Goal: Task Accomplishment & Management: Manage account settings

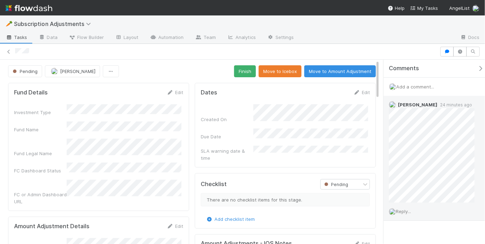
click at [407, 211] on span "Reply..." at bounding box center [403, 211] width 15 height 6
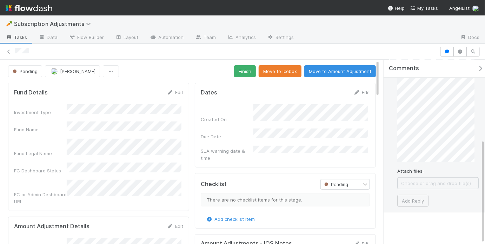
scroll to position [142, 0]
click at [409, 201] on button "Add Reply" at bounding box center [412, 199] width 31 height 12
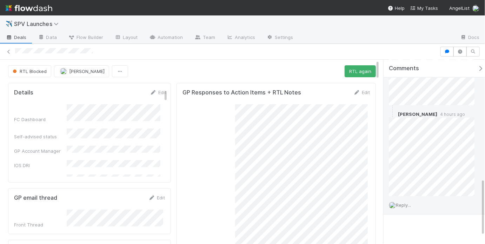
scroll to position [406, 0]
click at [416, 201] on div "Reply..." at bounding box center [434, 202] width 100 height 18
click at [411, 199] on span "Reply..." at bounding box center [403, 202] width 15 height 6
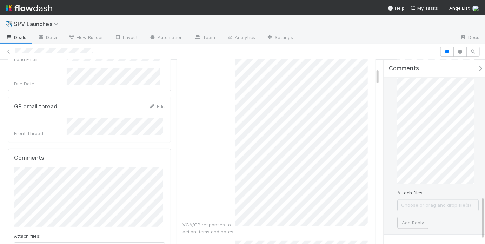
scroll to position [575, 0]
click at [402, 213] on button "Add Reply" at bounding box center [412, 218] width 31 height 12
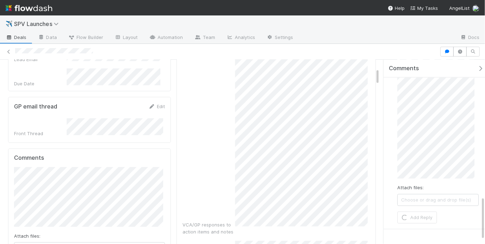
scroll to position [406, 0]
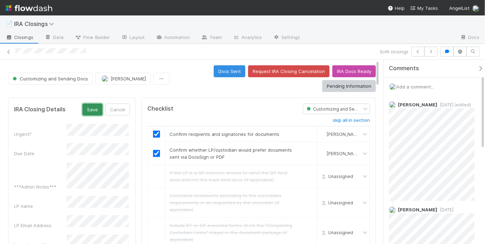
click at [94, 110] on button "Save" at bounding box center [92, 110] width 20 height 12
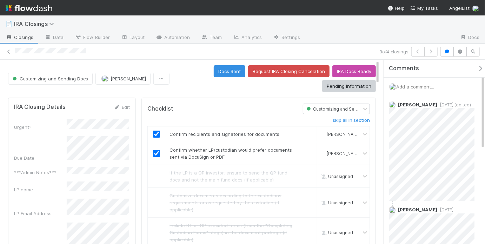
click at [192, 85] on div "Docs Sent Request IRA Closing Cancelation IRA Docs Ready Pending Information" at bounding box center [274, 78] width 204 height 27
click at [231, 73] on button "Docs Sent" at bounding box center [230, 71] width 32 height 12
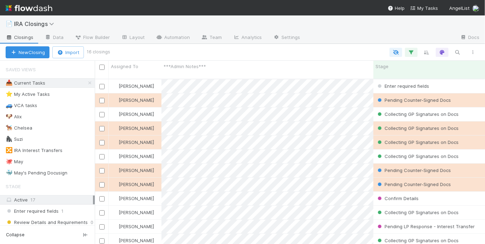
scroll to position [166, 386]
click at [40, 160] on div "🐙 May 3" at bounding box center [50, 161] width 89 height 9
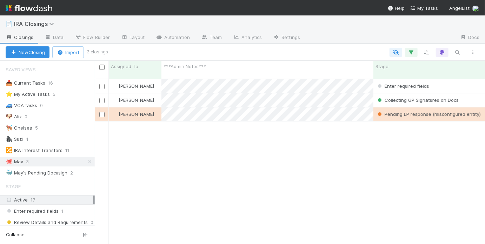
scroll to position [166, 386]
click at [337, 52] on div at bounding box center [294, 52] width 374 height 9
click at [86, 160] on icon at bounding box center [89, 161] width 7 height 5
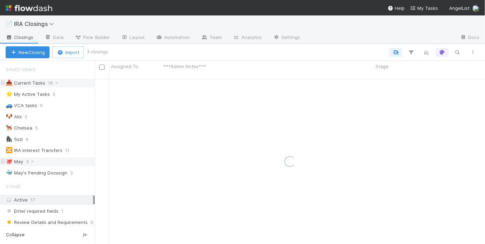
click at [66, 84] on div "📥 Current Tasks 16" at bounding box center [50, 83] width 89 height 9
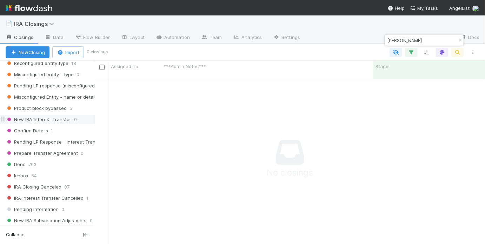
scroll to position [413, 0]
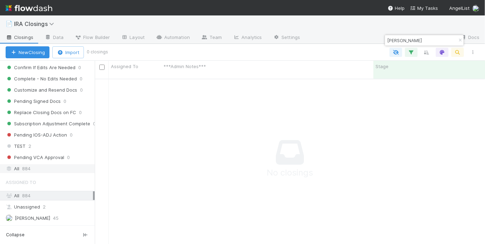
click at [58, 164] on div "All 884" at bounding box center [49, 168] width 87 height 9
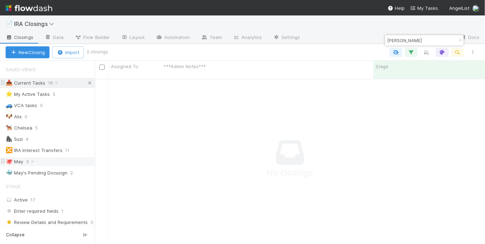
click at [86, 81] on icon at bounding box center [89, 83] width 7 height 5
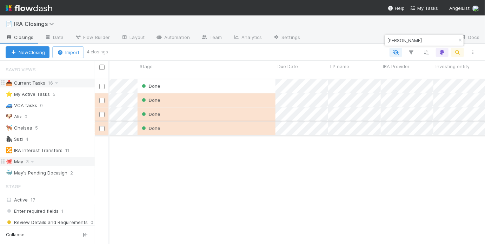
scroll to position [0, 239]
paste input "WA-0411 Fund I, a series of Cortado Opportunities, LP"
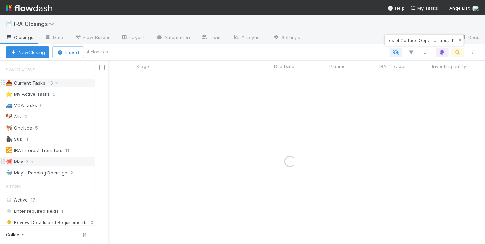
type input "WA-0411 Fund I, a series of Cortado Opportunities, LP"
click at [458, 39] on icon "button" at bounding box center [460, 40] width 7 height 4
click at [459, 50] on icon "button" at bounding box center [457, 52] width 7 height 6
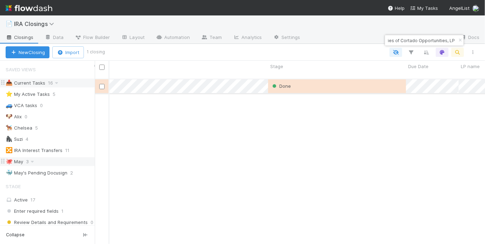
type input "WA-0411 Fund I, a series of Cortado Opportunities, LP"
click at [342, 79] on div "Done" at bounding box center [337, 86] width 138 height 14
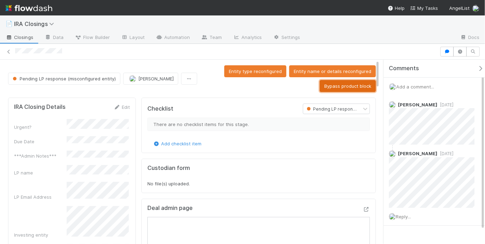
click at [339, 88] on button "Bypass product block" at bounding box center [348, 86] width 56 height 12
click at [227, 104] on div "Checklist" at bounding box center [219, 109] width 155 height 11
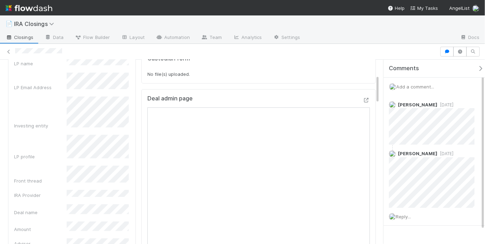
scroll to position [97, 0]
click at [416, 85] on span "Add a comment..." at bounding box center [415, 87] width 38 height 6
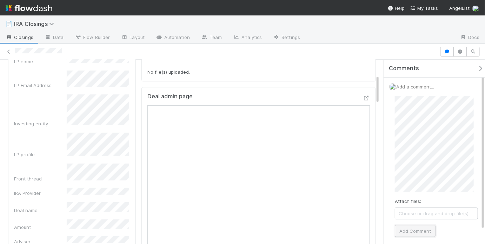
click at [406, 228] on button "Add Comment" at bounding box center [415, 231] width 41 height 12
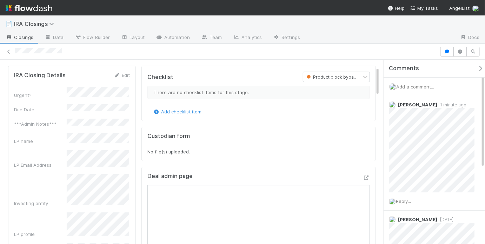
scroll to position [46, 0]
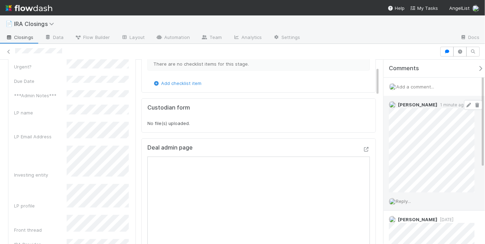
click at [465, 105] on icon at bounding box center [468, 105] width 7 height 5
click at [382, 131] on div "Comments Add a comment... May Chang 1 minute ago Reply... May Chang 1 month ago…" at bounding box center [432, 152] width 105 height 185
click at [385, 136] on div "May Chang 1 minute ago" at bounding box center [434, 154] width 100 height 116
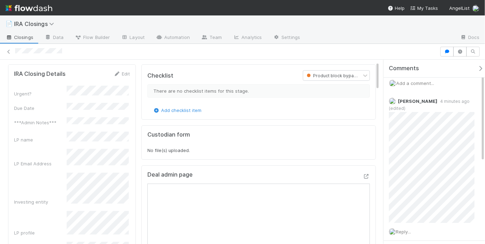
scroll to position [0, 0]
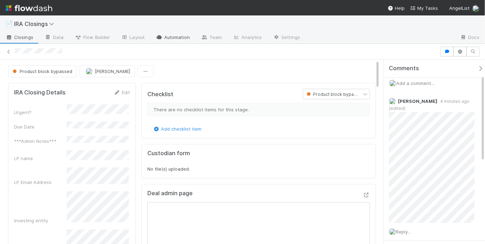
click at [169, 38] on link "Automation" at bounding box center [172, 37] width 45 height 11
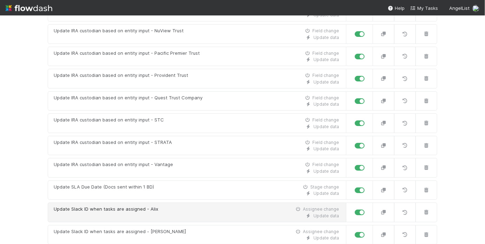
scroll to position [1502, 0]
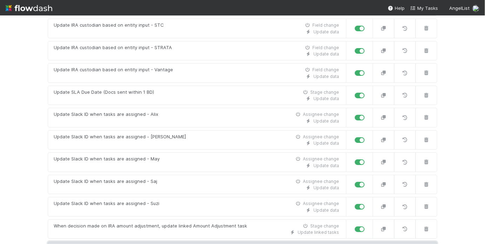
click at [202, 241] on link "New automation" at bounding box center [242, 247] width 389 height 13
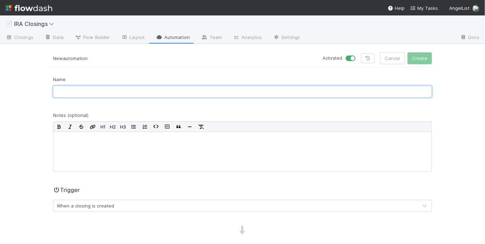
click at [115, 89] on input "text" at bounding box center [242, 92] width 379 height 12
type input "Phil Chen - Bypass Product Block"
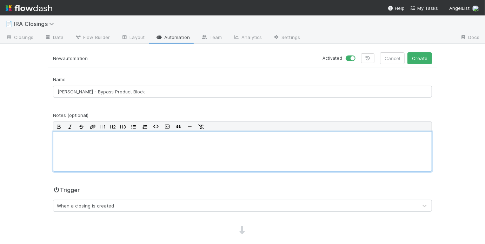
click at [115, 153] on div at bounding box center [242, 152] width 379 height 40
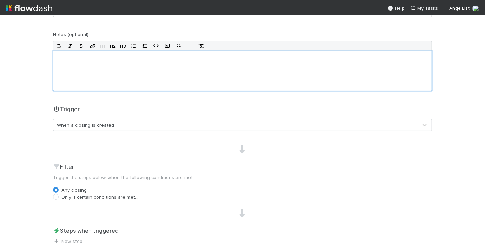
scroll to position [122, 0]
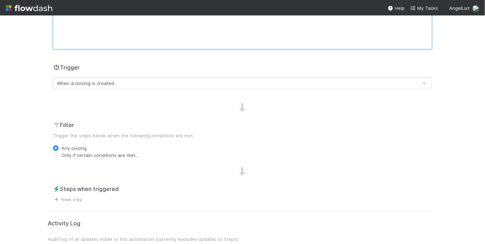
click at [195, 78] on div "When a closing is created" at bounding box center [235, 83] width 364 height 11
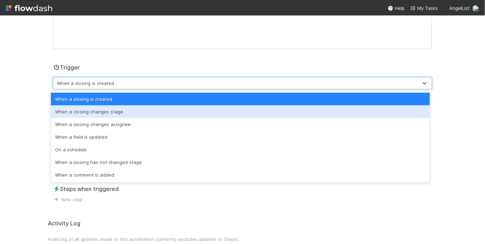
click at [176, 114] on div "When a closing changes stage" at bounding box center [240, 111] width 379 height 13
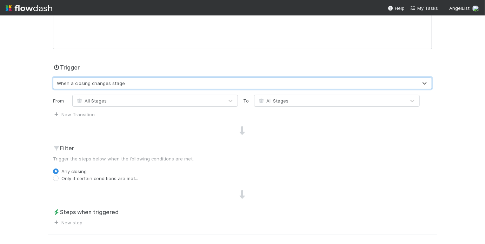
click at [262, 99] on icon at bounding box center [261, 101] width 7 height 5
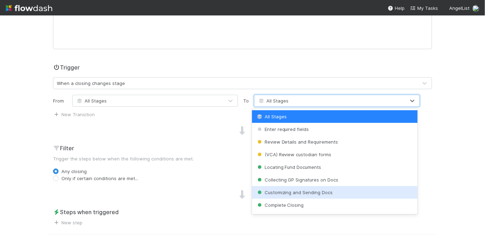
click at [310, 189] on div "Customizing and Sending Docs" at bounding box center [335, 192] width 166 height 13
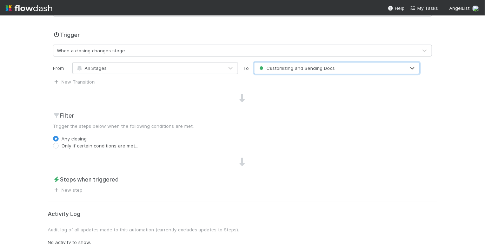
scroll to position [162, 0]
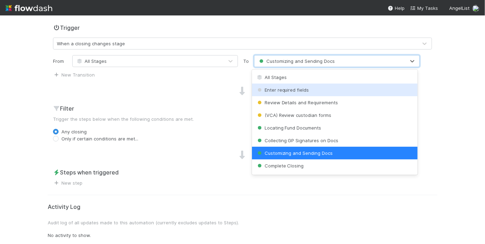
click at [45, 73] on div "New automation Activated Cancel Create Name Phil Chen - Bypass Product Block No…" at bounding box center [242, 67] width 400 height 354
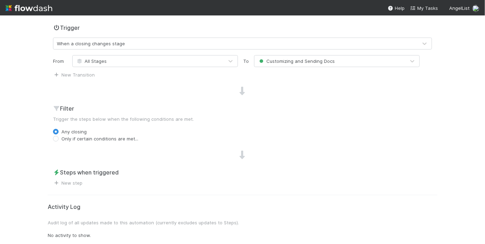
click at [25, 9] on img at bounding box center [29, 8] width 47 height 12
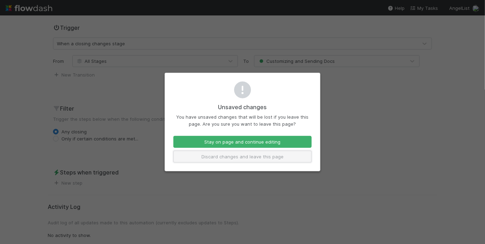
click at [224, 154] on button "Discard changes and leave this page" at bounding box center [242, 157] width 138 height 12
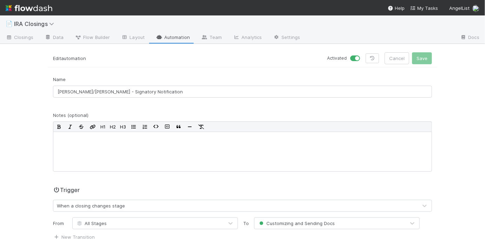
click at [160, 36] on icon at bounding box center [159, 37] width 7 height 4
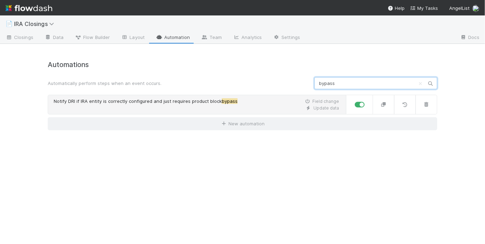
type input "bypass"
click at [129, 110] on div "Update data" at bounding box center [196, 108] width 285 height 6
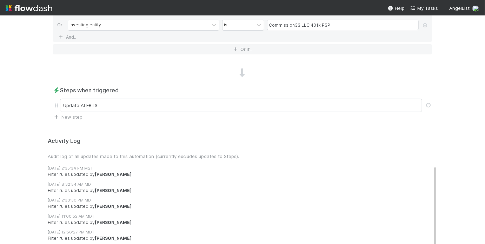
scroll to position [551, 0]
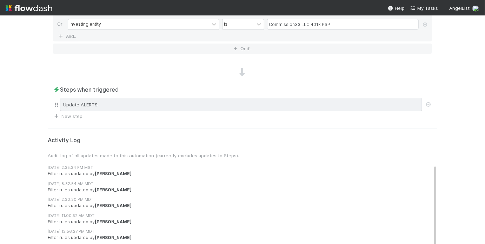
click at [109, 98] on div "Update ALERTS" at bounding box center [241, 104] width 362 height 13
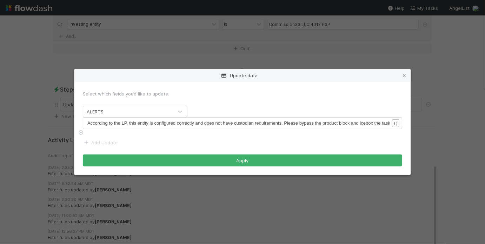
click at [139, 124] on span "According to the LP, this entity is configured correctly and does not have cust…" at bounding box center [238, 122] width 303 height 5
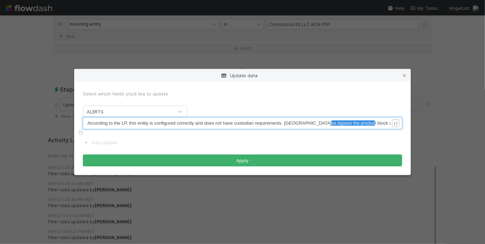
type textarea "se bypass the product block and icebox the task"
drag, startPoint x: 293, startPoint y: 124, endPoint x: 405, endPoint y: 129, distance: 112.1
click at [439, 127] on div "Update data Select which fields you’d like to update. ALERTS se bypass the prod…" at bounding box center [242, 122] width 485 height 244
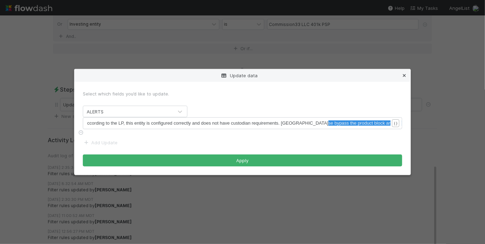
click at [408, 75] on icon at bounding box center [404, 75] width 7 height 5
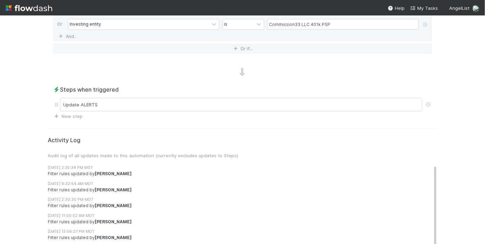
scroll to position [446, 0]
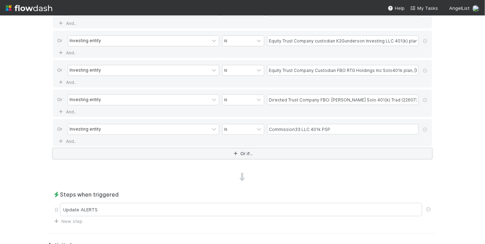
click at [236, 148] on button "Or if..." at bounding box center [242, 153] width 379 height 10
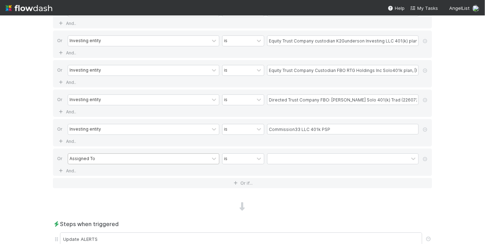
click at [145, 156] on div "Assigned To" at bounding box center [138, 159] width 141 height 10
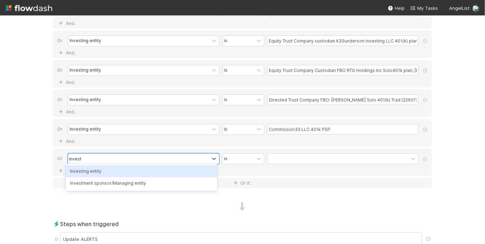
type input "investing"
click at [151, 171] on div "Investing entity" at bounding box center [142, 171] width 152 height 12
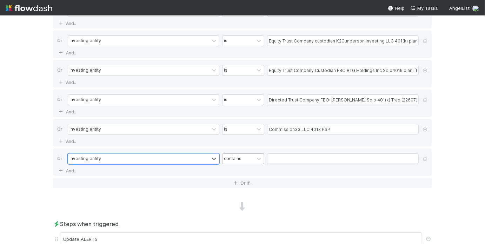
click at [237, 155] on div "contains" at bounding box center [233, 158] width 18 height 6
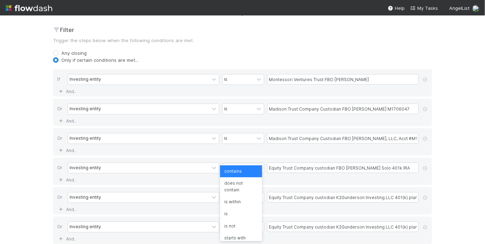
scroll to position [0, 0]
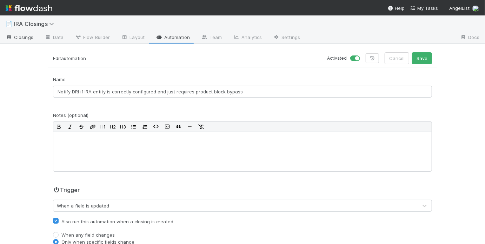
click at [28, 39] on span "Closings" at bounding box center [20, 37] width 28 height 7
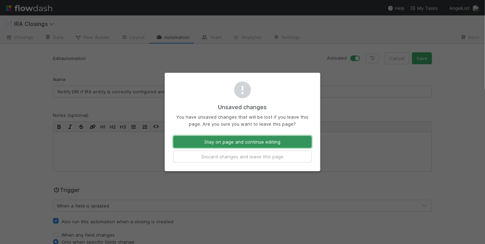
click at [215, 142] on button "Stay on page and continue editing" at bounding box center [242, 142] width 138 height 12
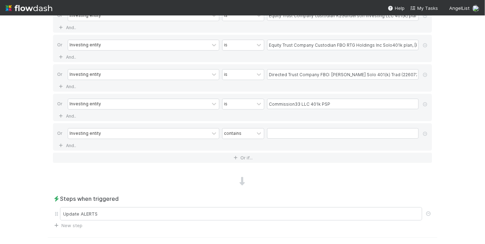
scroll to position [472, 0]
click at [286, 127] on input "text" at bounding box center [343, 132] width 152 height 11
paste input "Sybarite Investments Inc. Salary Deferral and Defined Benefit Trust"
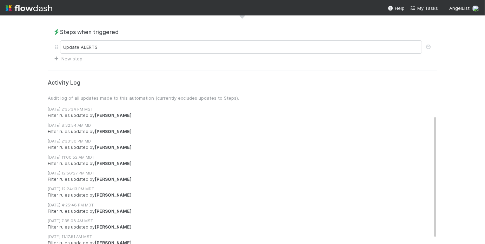
scroll to position [0, 0]
type input "Sybarite Investments Inc. Salary Deferral and Defined Benefit Trust"
click at [14, 145] on div "📄 IRA Closings Closings Data Flow Builder Layout Automation Team Analytics Sett…" at bounding box center [242, 129] width 485 height 228
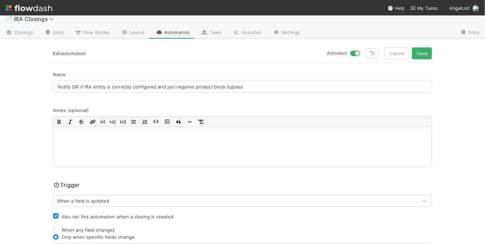
scroll to position [5, 0]
click at [424, 57] on button "Save" at bounding box center [422, 53] width 20 height 12
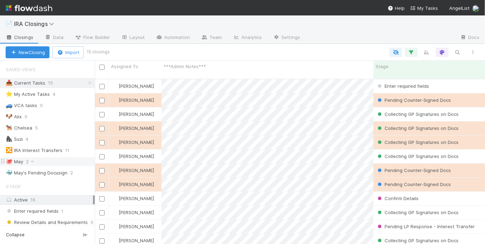
click at [49, 159] on div "🐙 May 2" at bounding box center [50, 161] width 89 height 9
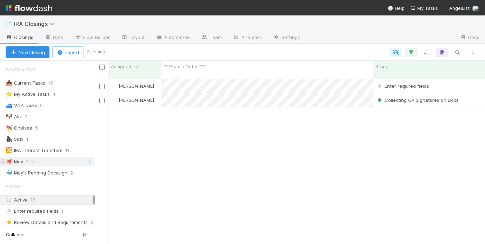
scroll to position [166, 386]
click at [455, 52] on icon "button" at bounding box center [457, 52] width 7 height 6
click at [410, 50] on div at bounding box center [242, 122] width 485 height 244
click at [410, 51] on icon "button" at bounding box center [411, 52] width 7 height 6
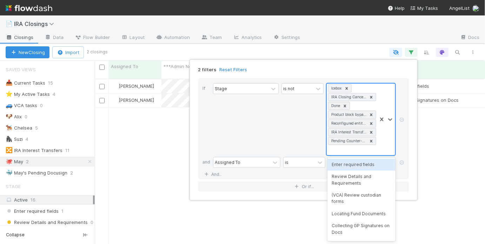
scroll to position [0, 0]
click at [362, 148] on div "Icebox IRA Closing Canceled Done Product block bypassed Reconfigured entity typ…" at bounding box center [352, 120] width 50 height 72
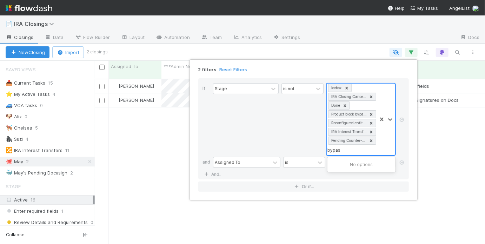
type input "bypass"
drag, startPoint x: 341, startPoint y: 149, endPoint x: 322, endPoint y: 149, distance: 18.9
click at [322, 149] on div "Stage is not 0 results available. Select is focused ,type to refine list, press…" at bounding box center [305, 120] width 185 height 74
click at [348, 148] on div "Icebox IRA Closing Canceled Done Product block bypassed Reconfigured entity typ…" at bounding box center [352, 120] width 50 height 72
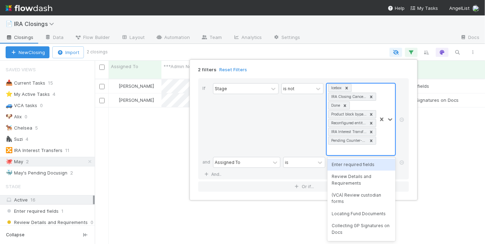
click at [351, 113] on div "Product block bypassed" at bounding box center [348, 114] width 38 height 7
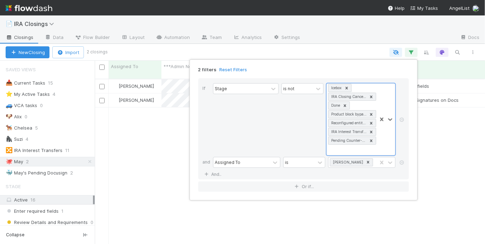
click at [119, 139] on div "2 filters Reset Filters If Stage is not 0 results available. Select is focused …" at bounding box center [242, 122] width 485 height 244
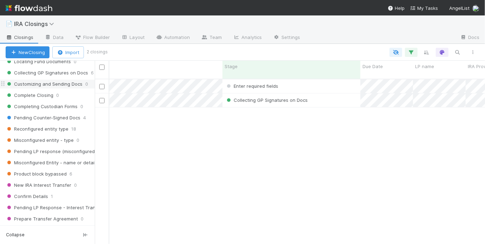
scroll to position [184, 0]
click at [49, 171] on span "Product block bypassed" at bounding box center [36, 172] width 61 height 9
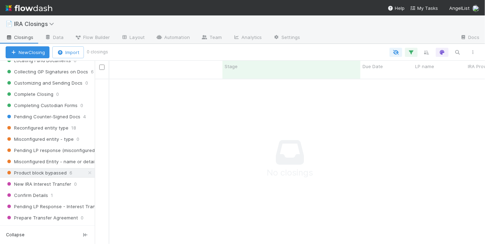
scroll to position [162, 386]
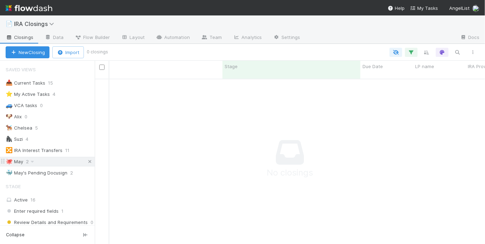
click at [86, 160] on icon at bounding box center [89, 161] width 7 height 5
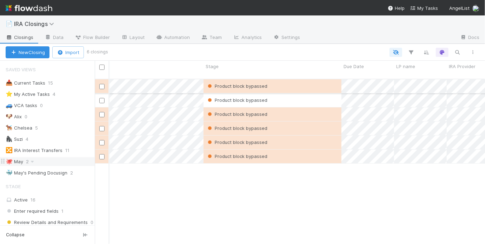
click at [295, 84] on div "Product block bypassed" at bounding box center [273, 86] width 138 height 14
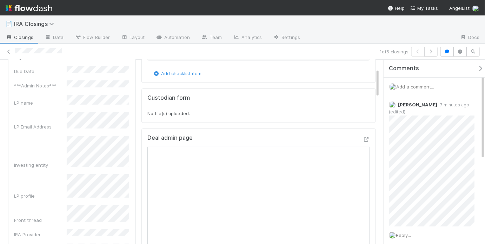
click at [60, 136] on div "Investing entity" at bounding box center [72, 152] width 116 height 33
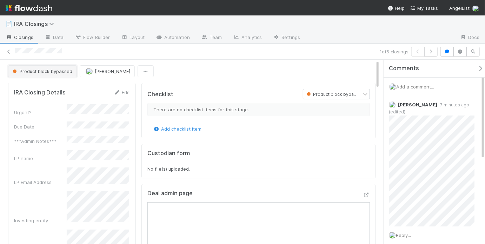
click at [58, 72] on span "Product block bypassed" at bounding box center [41, 71] width 61 height 6
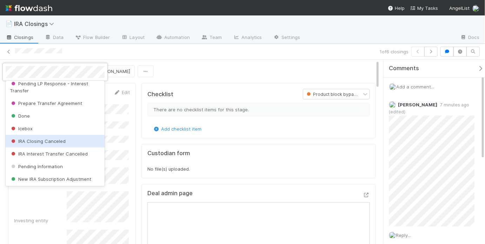
click at [54, 140] on span "IRA Closing Canceled" at bounding box center [38, 141] width 56 height 6
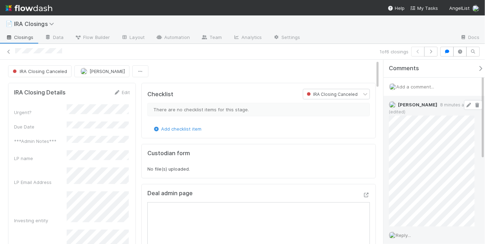
click at [465, 104] on icon at bounding box center [468, 105] width 7 height 5
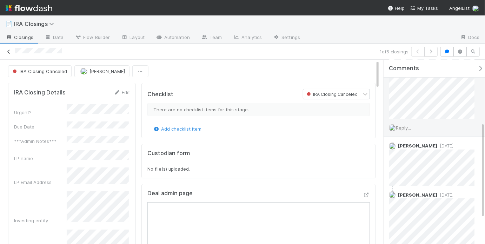
click at [7, 51] on icon at bounding box center [8, 51] width 7 height 5
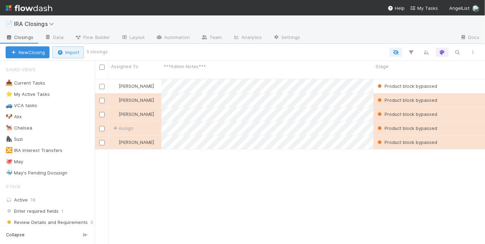
scroll to position [166, 386]
click at [60, 140] on div "🦍 Suzi 4" at bounding box center [50, 139] width 89 height 9
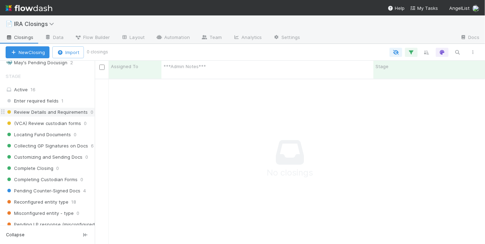
scroll to position [110, 0]
click at [51, 87] on div "Active 16" at bounding box center [49, 90] width 87 height 9
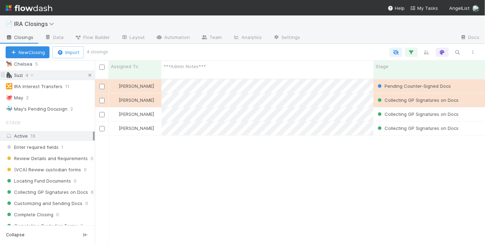
click at [86, 73] on icon at bounding box center [89, 75] width 7 height 5
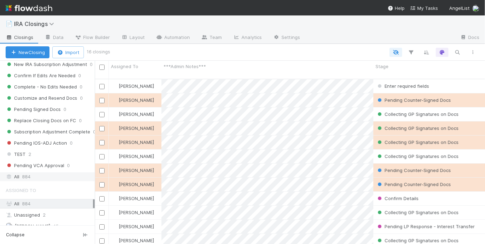
click at [51, 172] on div "All 884" at bounding box center [49, 176] width 87 height 9
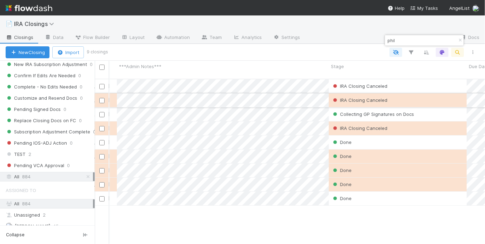
type input "phil"
click at [448, 96] on div "IRA Closing Canceled" at bounding box center [398, 100] width 138 height 14
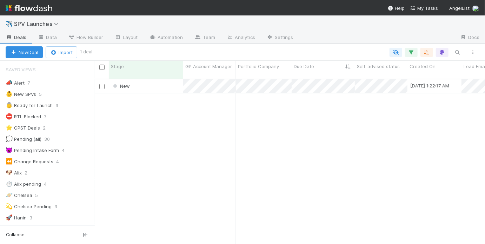
scroll to position [5, 4]
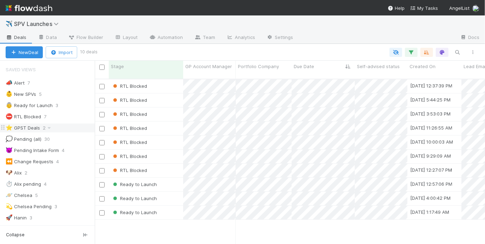
scroll to position [166, 386]
click at [170, 178] on div "Ready to Launch" at bounding box center [146, 185] width 74 height 14
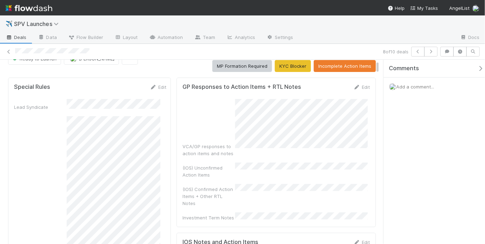
scroll to position [19, 0]
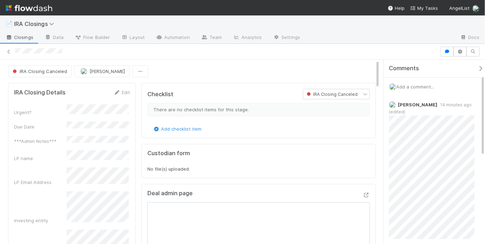
scroll to position [108, 0]
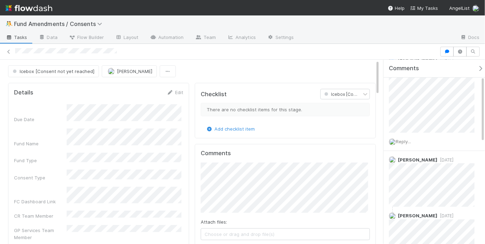
scroll to position [235, 0]
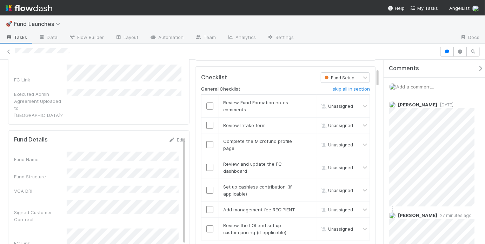
scroll to position [81, 0]
click at [207, 106] on input "checkbox" at bounding box center [209, 107] width 7 height 7
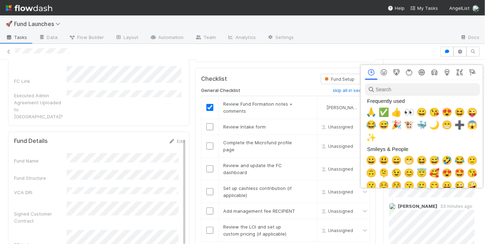
scroll to position [0, 1]
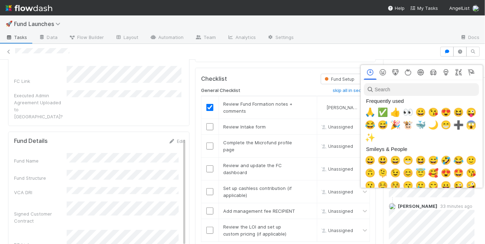
click at [410, 189] on div at bounding box center [242, 122] width 485 height 244
click at [424, 191] on div at bounding box center [242, 122] width 485 height 244
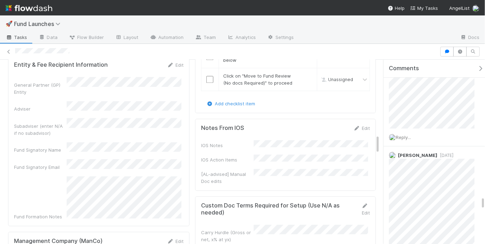
scroll to position [352, 0]
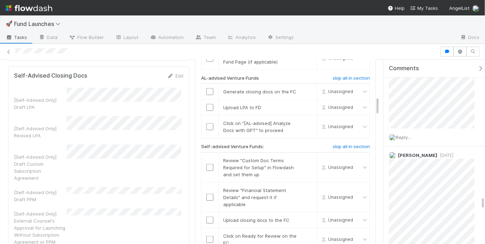
drag, startPoint x: 88, startPoint y: 54, endPoint x: 64, endPoint y: 58, distance: 24.6
click at [64, 55] on div at bounding box center [242, 52] width 485 height 10
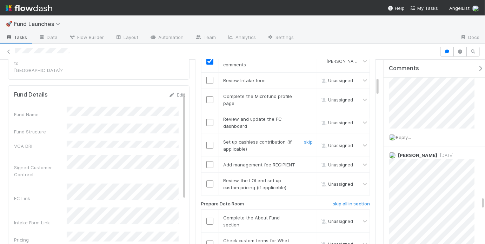
scroll to position [48, 0]
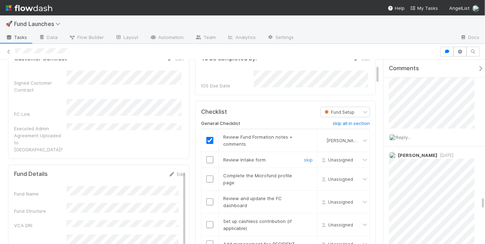
click at [206, 156] on input "checkbox" at bounding box center [209, 159] width 7 height 7
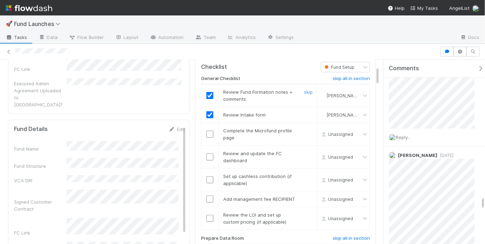
scroll to position [95, 0]
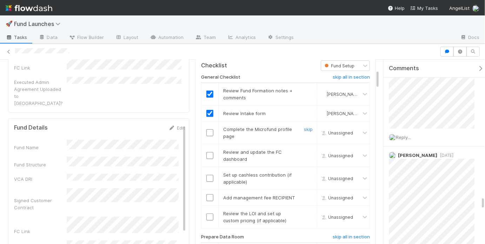
click at [208, 131] on input "checkbox" at bounding box center [209, 132] width 7 height 7
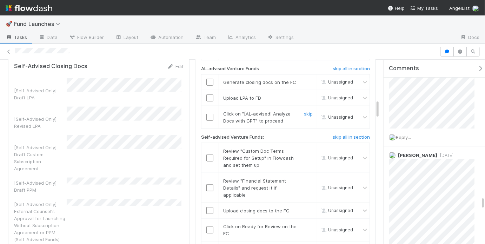
scroll to position [301, 0]
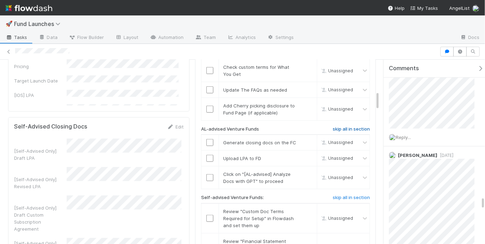
click at [339, 127] on h6 "skip all in section" at bounding box center [351, 129] width 37 height 6
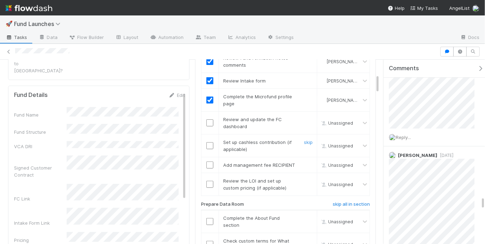
scroll to position [127, 0]
click at [209, 120] on input "checkbox" at bounding box center [209, 123] width 7 height 7
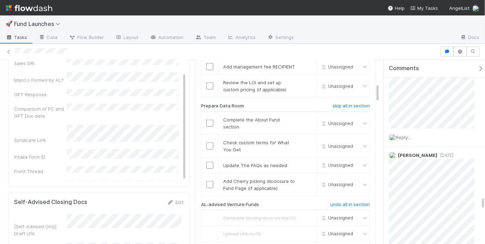
scroll to position [105, 0]
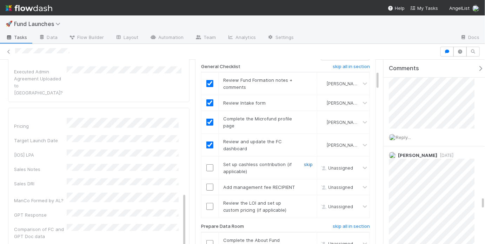
click at [308, 161] on link "skip" at bounding box center [308, 164] width 9 height 6
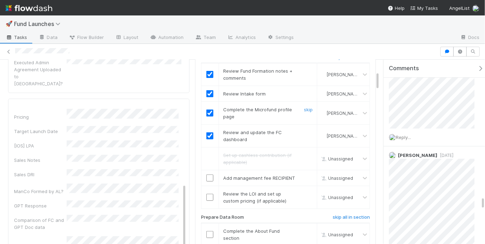
scroll to position [115, 0]
click at [210, 175] on input "checkbox" at bounding box center [209, 177] width 7 height 7
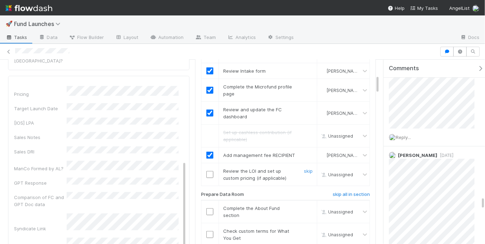
scroll to position [149, 0]
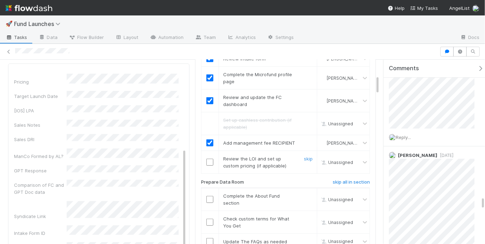
click at [208, 161] on input "checkbox" at bounding box center [209, 162] width 7 height 7
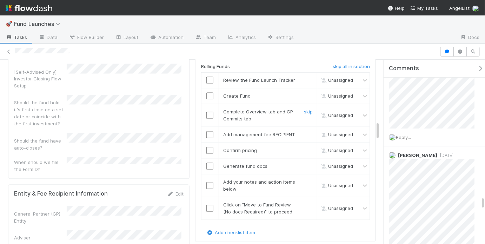
scroll to position [539, 0]
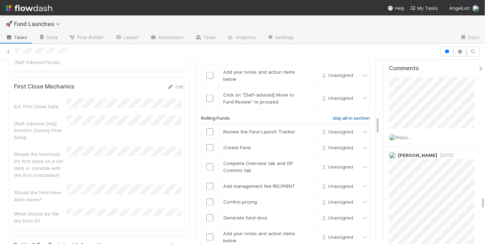
click at [341, 116] on h6 "skip all in section" at bounding box center [351, 118] width 37 height 6
click at [336, 115] on h6 "skip all in section" at bounding box center [351, 118] width 37 height 6
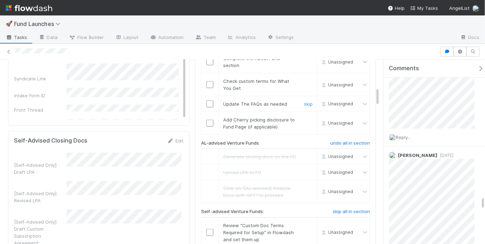
scroll to position [175, 0]
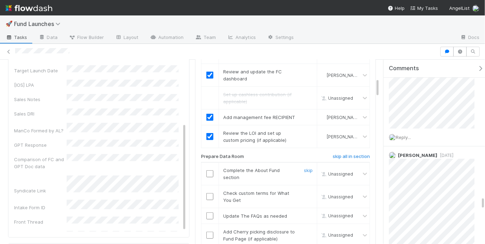
click at [208, 171] on input "checkbox" at bounding box center [209, 173] width 7 height 7
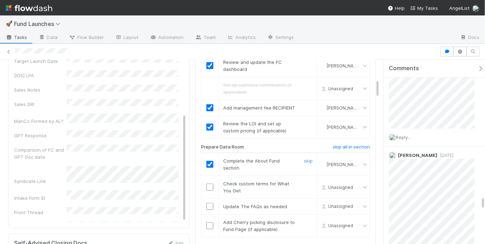
scroll to position [185, 0]
click at [207, 188] on td at bounding box center [210, 186] width 18 height 23
click at [207, 186] on input "checkbox" at bounding box center [209, 186] width 7 height 7
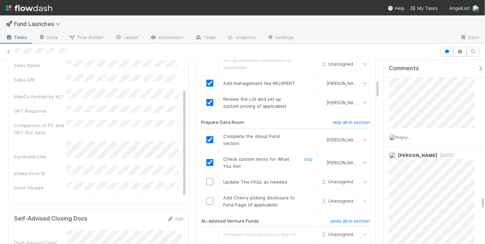
scroll to position [217, 0]
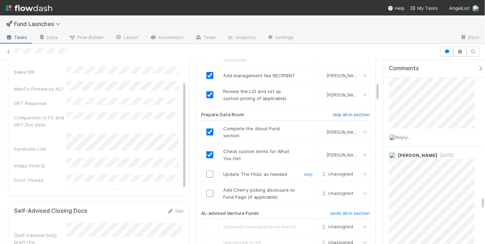
click at [207, 171] on input "checkbox" at bounding box center [209, 174] width 7 height 7
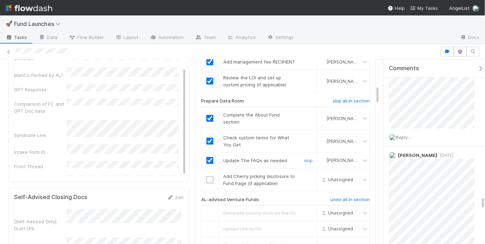
scroll to position [248, 0]
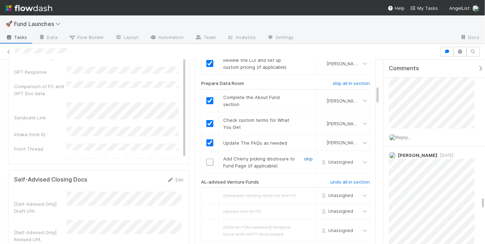
click at [307, 156] on link "skip" at bounding box center [308, 159] width 9 height 6
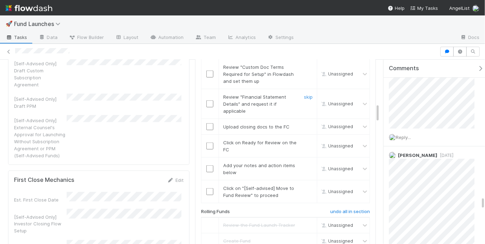
scroll to position [418, 0]
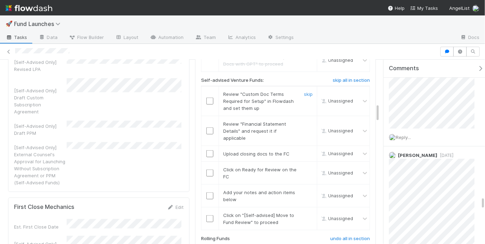
click at [209, 98] on input "checkbox" at bounding box center [209, 101] width 7 height 7
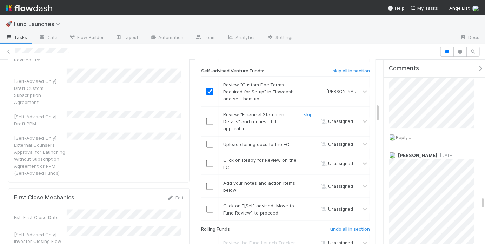
scroll to position [428, 0]
click at [208, 119] on input "checkbox" at bounding box center [209, 121] width 7 height 7
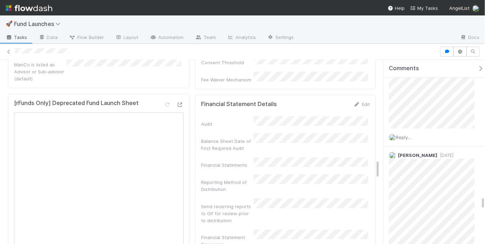
scroll to position [978, 0]
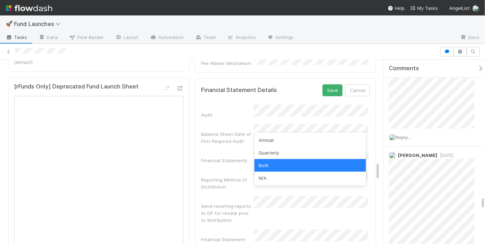
click at [226, 229] on div "Financial Statement Frequency" at bounding box center [285, 239] width 169 height 21
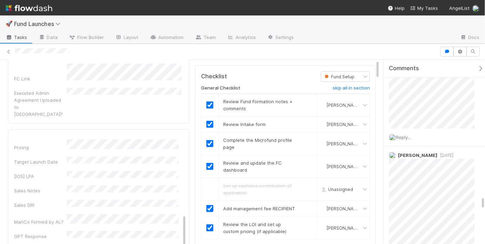
scroll to position [190, 0]
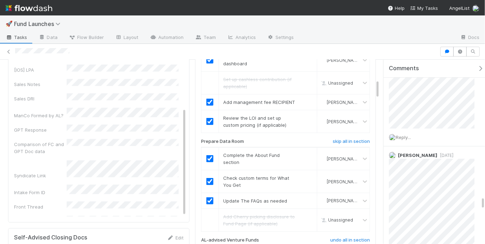
click at [158, 142] on div "Fund Name Fund Structure VCA DRI Signed Customer Contract FC Link Intake Form L…" at bounding box center [99, 83] width 171 height 351
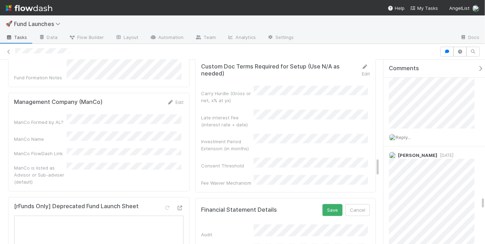
scroll to position [969, 0]
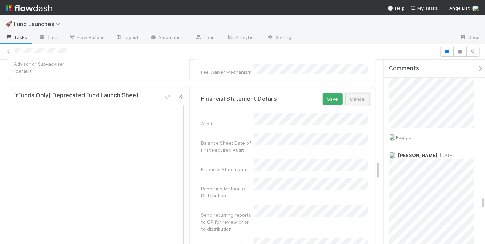
click at [359, 93] on button "Cancel" at bounding box center [357, 99] width 25 height 12
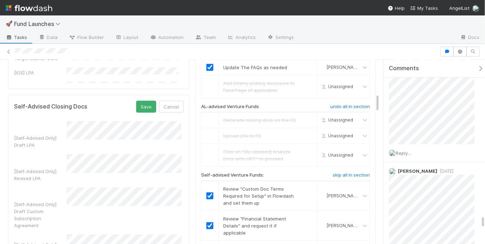
scroll to position [332, 0]
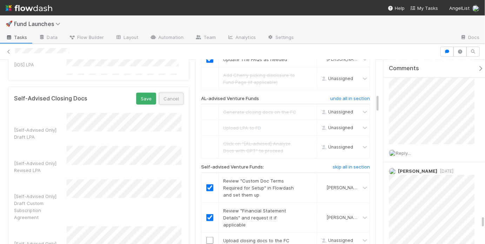
click at [174, 93] on button "Cancel" at bounding box center [171, 99] width 25 height 12
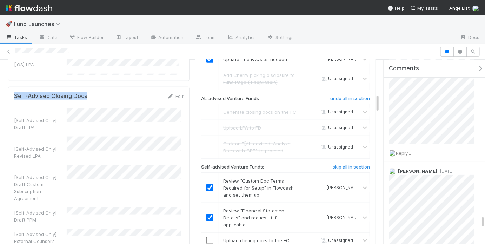
drag, startPoint x: 86, startPoint y: 75, endPoint x: 15, endPoint y: 71, distance: 71.0
click at [15, 87] on div "Self-Advised Closing Docs Edit [Self-Advised Only] Draft LPA [Self-Advised Only…" at bounding box center [98, 183] width 181 height 192
copy h5 "Self-Advised Closing Docs"
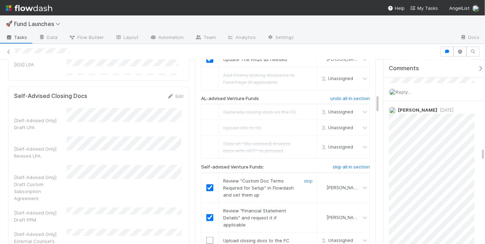
scroll to position [387, 0]
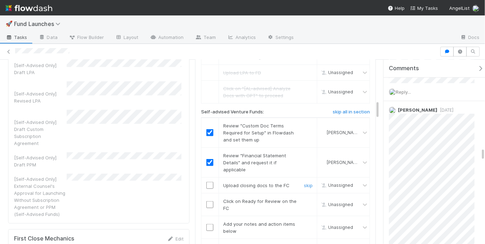
click at [208, 182] on input "checkbox" at bounding box center [209, 185] width 7 height 7
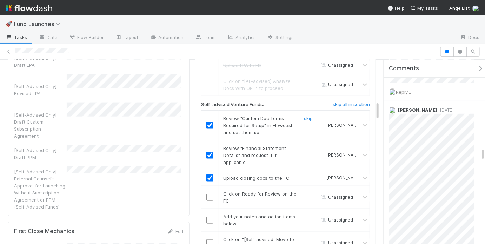
scroll to position [434, 0]
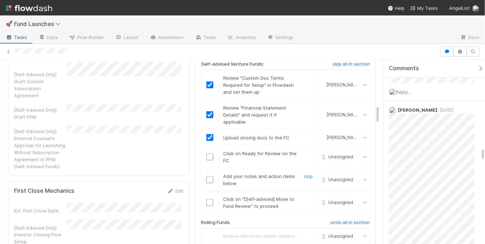
click at [207, 176] on input "checkbox" at bounding box center [209, 179] width 7 height 7
click at [207, 155] on input "checkbox" at bounding box center [209, 156] width 7 height 7
click at [208, 176] on input "checkbox" at bounding box center [209, 179] width 7 height 7
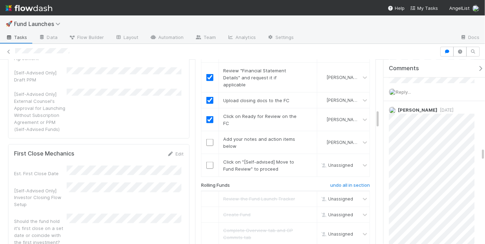
scroll to position [471, 0]
click at [209, 140] on input "checkbox" at bounding box center [209, 143] width 7 height 7
checkbox input "false"
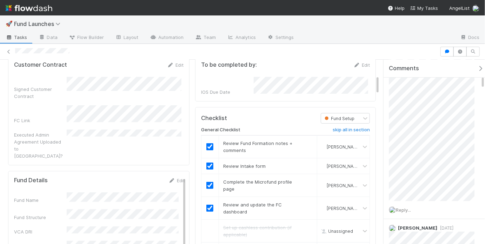
scroll to position [0, 0]
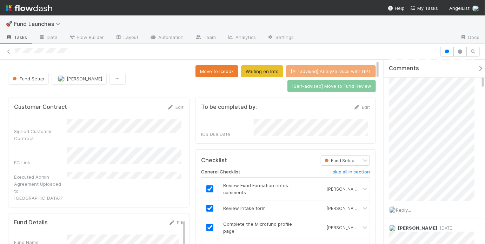
click at [145, 82] on div "Move to Icebox Waiting on Info [AL-advised] Analyze Docs with GPT [Self-advised…" at bounding box center [251, 78] width 247 height 27
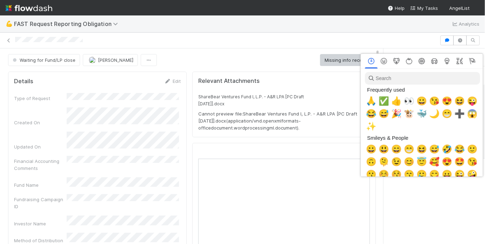
scroll to position [0, 1]
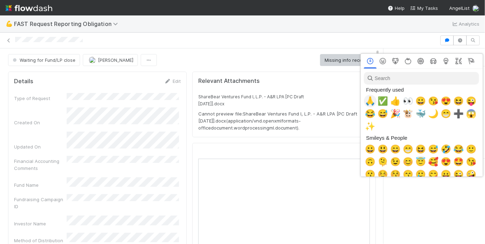
click at [370, 103] on span "🙏" at bounding box center [370, 101] width 11 height 10
click at [384, 99] on span "✅" at bounding box center [383, 101] width 11 height 10
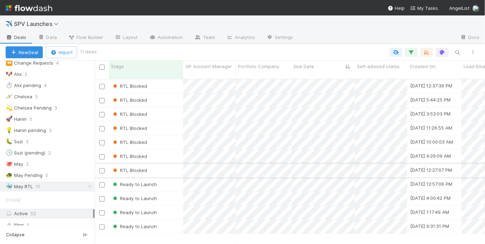
scroll to position [166, 386]
click at [175, 178] on div "Ready to Launch" at bounding box center [146, 185] width 74 height 14
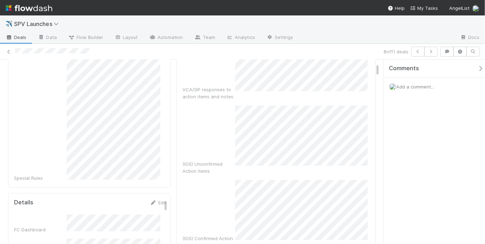
scroll to position [48, 0]
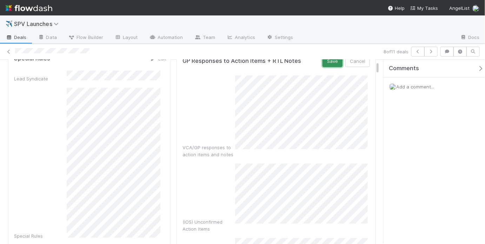
click at [328, 64] on button "Save" at bounding box center [332, 61] width 20 height 12
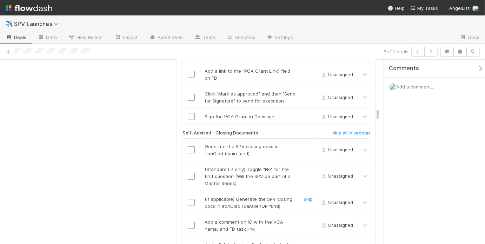
scroll to position [1436, 0]
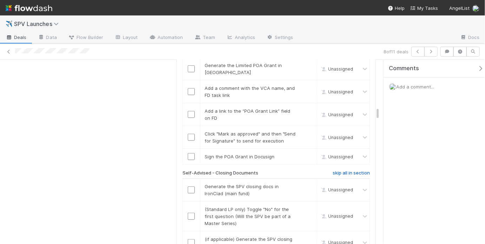
click at [341, 170] on h6 "skip all in section" at bounding box center [351, 173] width 37 height 6
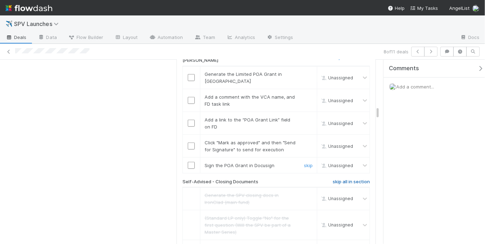
scroll to position [1410, 0]
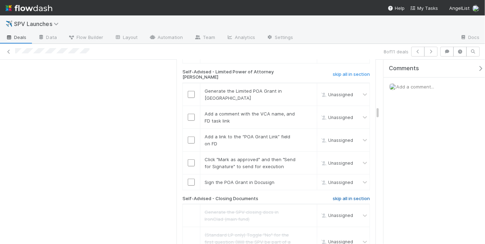
click at [344, 196] on h6 "skip all in section" at bounding box center [351, 199] width 37 height 6
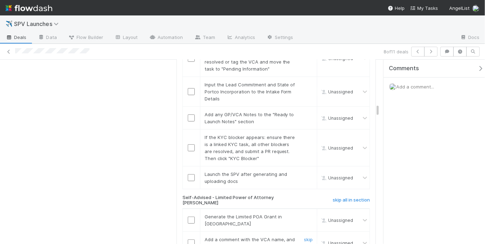
scroll to position [1284, 0]
click at [346, 198] on h6 "skip all in section" at bounding box center [351, 201] width 37 height 6
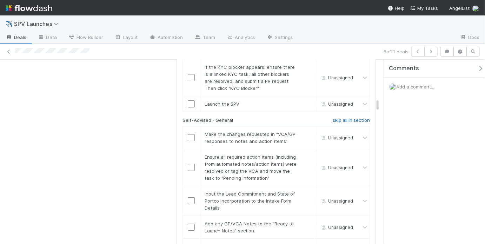
click at [344, 118] on h6 "skip all in section" at bounding box center [351, 121] width 37 height 6
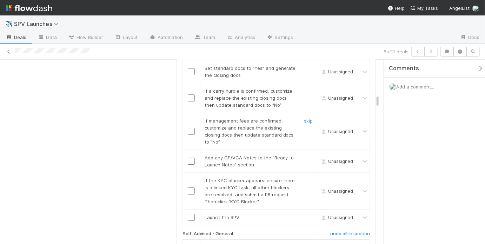
scroll to position [942, 0]
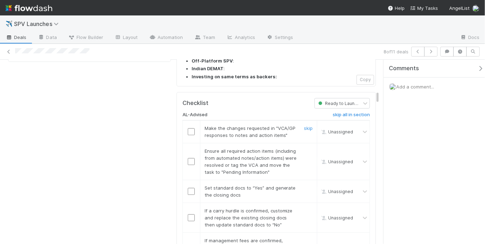
click at [191, 128] on input "checkbox" at bounding box center [191, 131] width 7 height 7
click at [188, 158] on input "checkbox" at bounding box center [191, 161] width 7 height 7
click at [188, 188] on input "checkbox" at bounding box center [191, 191] width 7 height 7
click at [190, 158] on input "checkbox" at bounding box center [191, 161] width 7 height 7
click at [304, 208] on link "skip" at bounding box center [308, 211] width 9 height 6
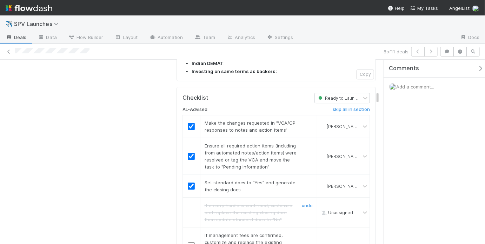
scroll to position [952, 0]
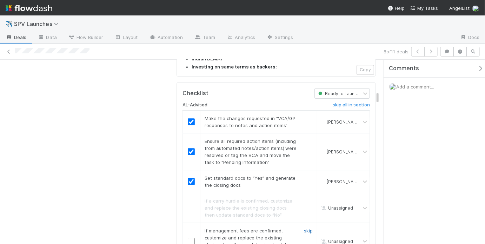
click at [305, 228] on link "skip" at bounding box center [308, 231] width 9 height 6
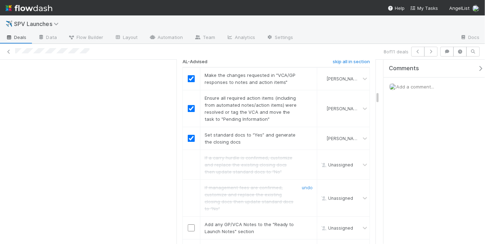
scroll to position [998, 0]
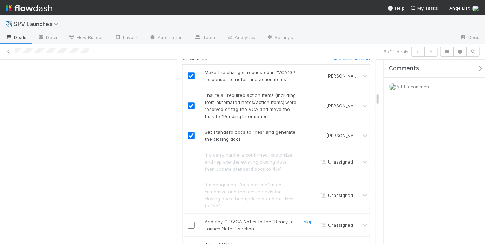
click at [189, 221] on input "checkbox" at bounding box center [191, 224] width 7 height 7
click at [305, 241] on link "skip" at bounding box center [308, 244] width 9 height 6
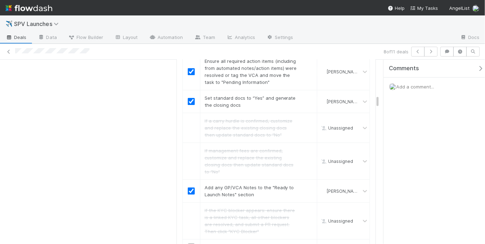
scroll to position [1075, 0]
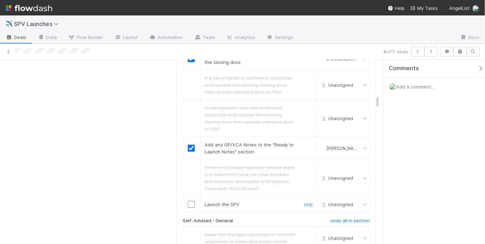
click at [188, 201] on input "checkbox" at bounding box center [191, 204] width 7 height 7
click at [189, 201] on input "checkbox" at bounding box center [191, 204] width 7 height 7
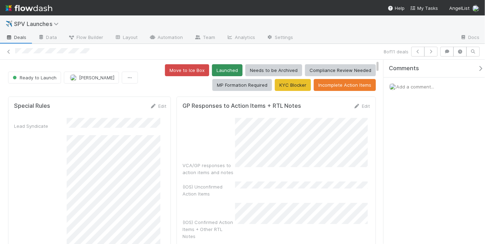
scroll to position [0, 0]
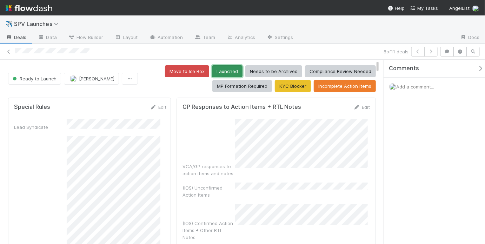
click at [216, 69] on button "Launched" at bounding box center [227, 71] width 31 height 12
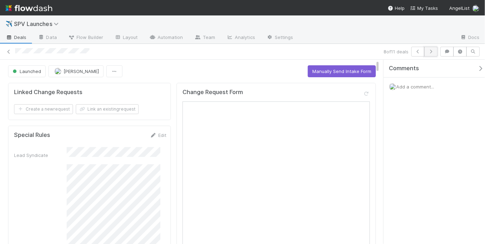
click at [433, 52] on icon "button" at bounding box center [430, 51] width 7 height 4
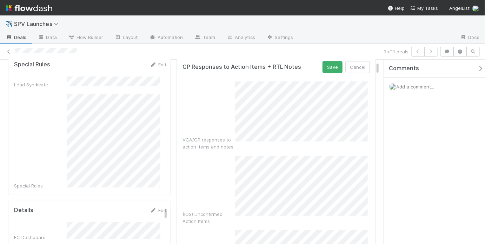
scroll to position [73, 0]
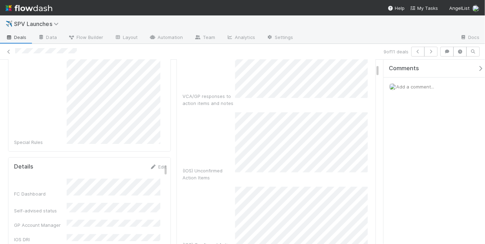
scroll to position [0, 0]
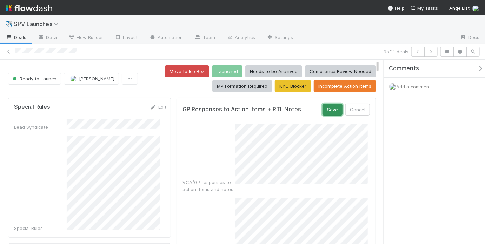
click at [324, 108] on button "Save" at bounding box center [332, 110] width 20 height 12
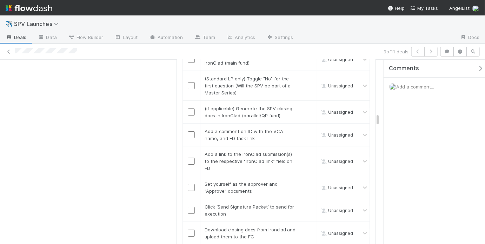
scroll to position [1060, 0]
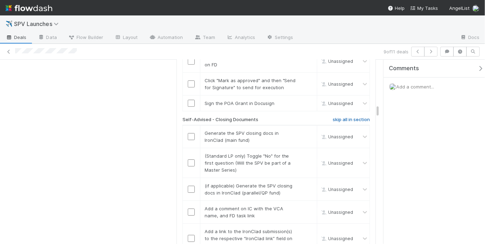
click at [358, 117] on h6 "skip all in section" at bounding box center [351, 120] width 37 height 6
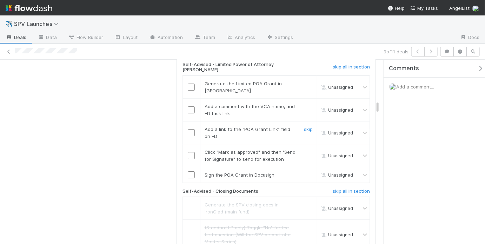
scroll to position [899, 0]
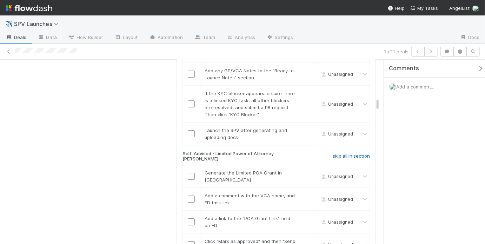
click at [352, 153] on h6 "skip all in section" at bounding box center [351, 156] width 37 height 6
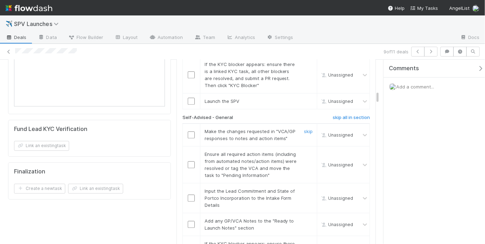
scroll to position [721, 0]
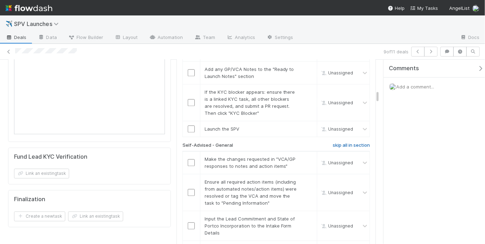
click at [352, 142] on h6 "skip all in section" at bounding box center [351, 145] width 37 height 6
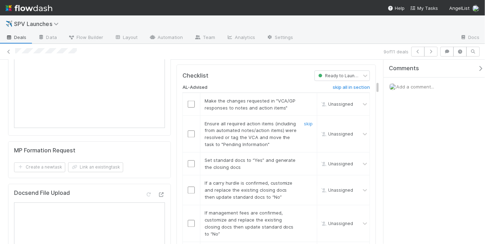
scroll to position [503, 0]
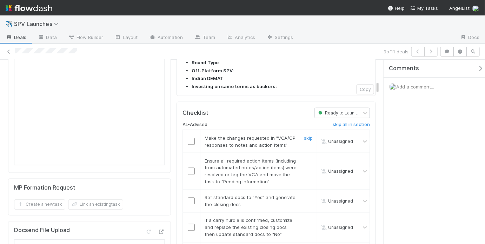
click at [193, 138] on input "checkbox" at bounding box center [191, 141] width 7 height 7
click at [188, 168] on input "checkbox" at bounding box center [191, 171] width 7 height 7
click at [188, 138] on input "checkbox" at bounding box center [191, 141] width 7 height 7
click at [189, 168] on input "checkbox" at bounding box center [191, 171] width 7 height 7
click at [189, 198] on input "checkbox" at bounding box center [191, 201] width 7 height 7
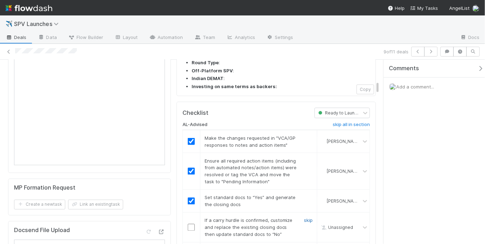
click at [306, 218] on link "skip" at bounding box center [308, 221] width 9 height 6
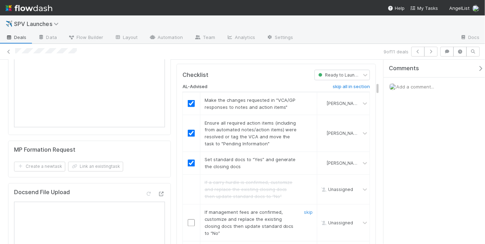
scroll to position [544, 0]
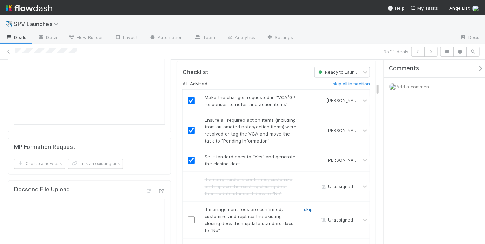
click at [308, 207] on link "skip" at bounding box center [308, 210] width 9 height 6
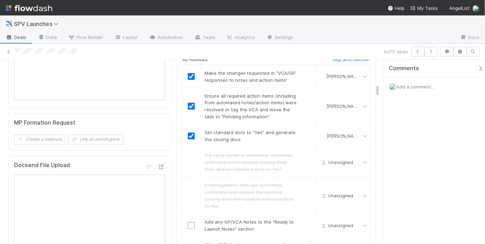
scroll to position [581, 0]
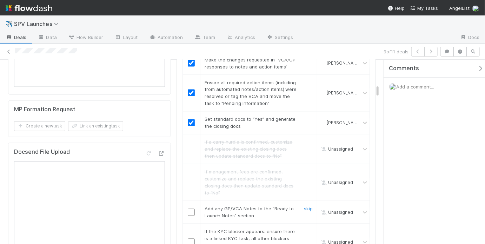
click at [193, 209] on div at bounding box center [191, 212] width 17 height 7
click at [192, 209] on input "checkbox" at bounding box center [191, 212] width 7 height 7
click at [306, 229] on link "skip" at bounding box center [308, 232] width 9 height 6
click at [191, 209] on input "checkbox" at bounding box center [191, 212] width 7 height 7
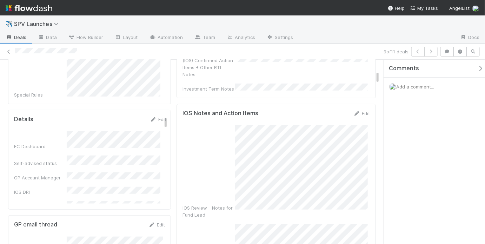
scroll to position [0, 0]
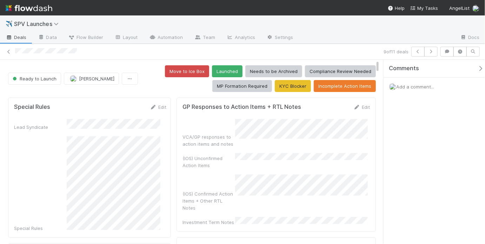
click at [219, 66] on button "Launched" at bounding box center [227, 71] width 31 height 12
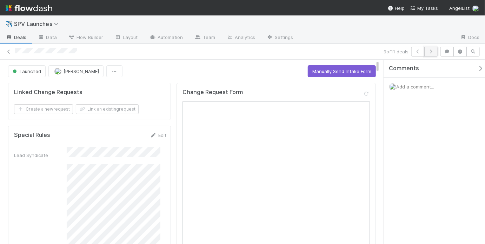
click at [435, 53] on button "button" at bounding box center [430, 52] width 13 height 10
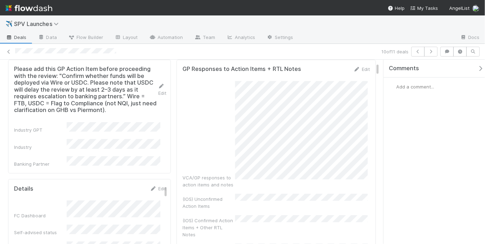
scroll to position [48, 0]
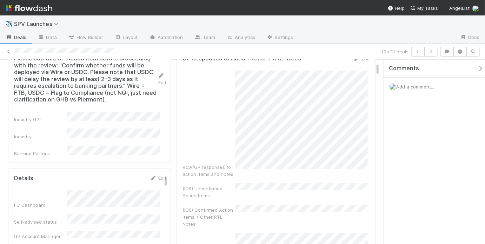
click at [261, 190] on div "VCA/GP responses to action items and notes (IOS) Unconfirmed Action Items (IOS)…" at bounding box center [275, 170] width 187 height 199
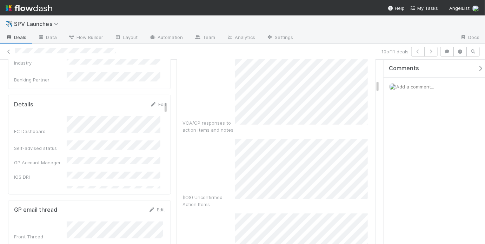
scroll to position [0, 0]
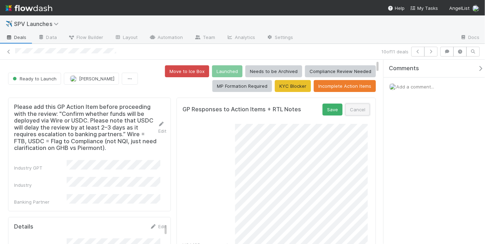
click at [361, 112] on button "Cancel" at bounding box center [357, 110] width 25 height 12
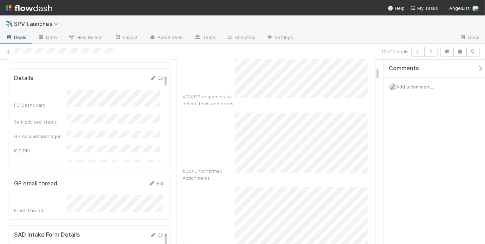
scroll to position [36, 0]
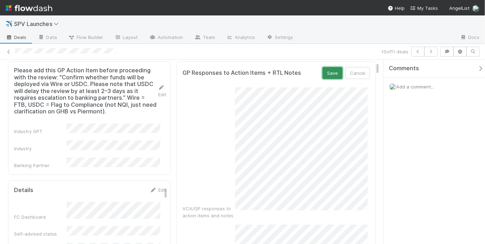
click at [325, 76] on button "Save" at bounding box center [332, 73] width 20 height 12
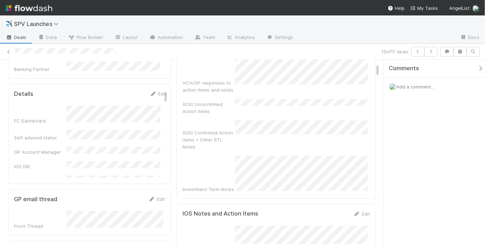
scroll to position [0, 0]
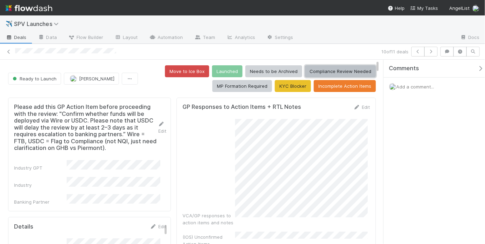
click at [337, 68] on button "Compliance Review Needed" at bounding box center [340, 71] width 71 height 12
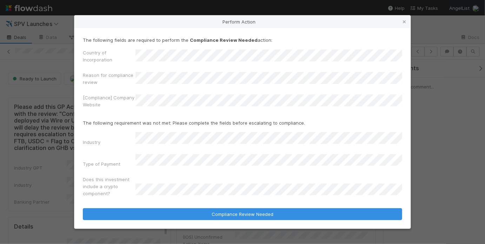
click at [124, 155] on div "Type of Payment" at bounding box center [242, 162] width 319 height 16
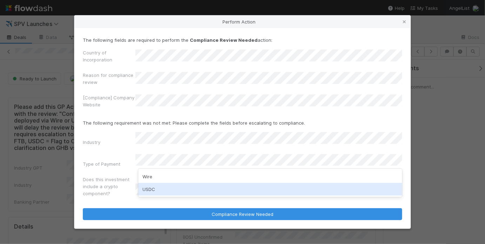
click at [155, 186] on div "USDC" at bounding box center [270, 189] width 264 height 13
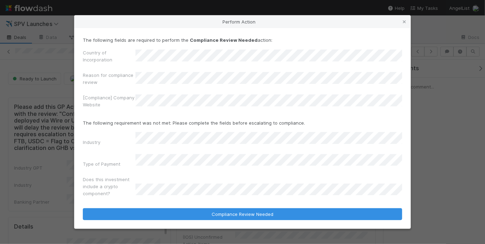
click at [122, 184] on label"] "Does this investment include a crypto component?" at bounding box center [109, 186] width 53 height 21
click at [125, 179] on label"] "Does this investment include a crypto component?" at bounding box center [109, 186] width 53 height 21
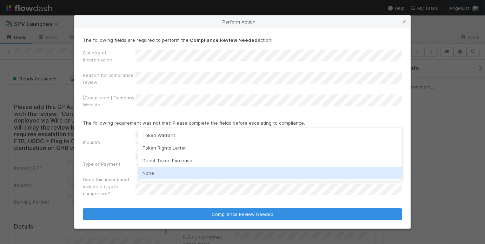
click at [113, 176] on label"] "Does this investment include a crypto component?" at bounding box center [109, 186] width 53 height 21
click at [153, 178] on div "None" at bounding box center [270, 173] width 264 height 13
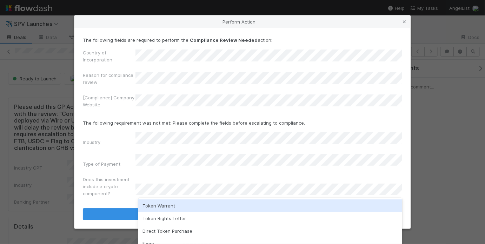
click at [162, 206] on div "Token Warrant" at bounding box center [270, 205] width 264 height 13
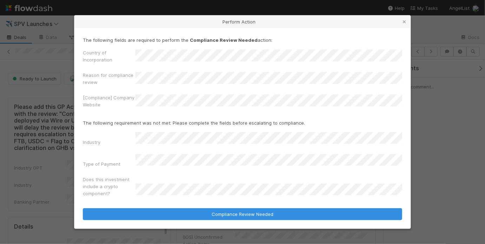
click at [126, 176] on label"] "Does this investment include a crypto component?" at bounding box center [109, 186] width 53 height 21
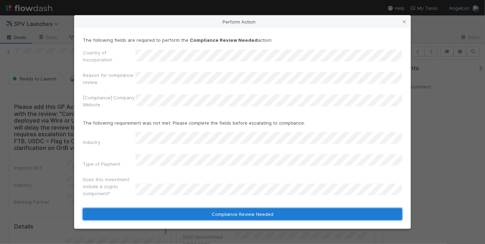
click at [144, 208] on button "Compliance Review Needed" at bounding box center [242, 214] width 319 height 12
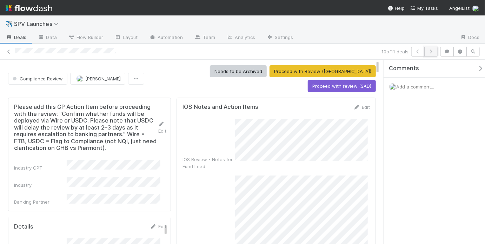
click at [429, 49] on icon "button" at bounding box center [430, 51] width 7 height 4
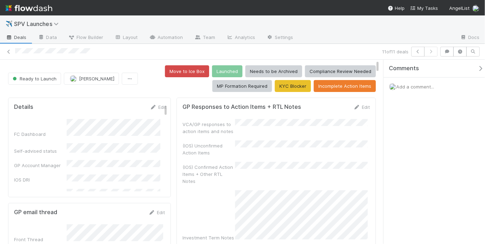
click at [287, 147] on div "(IOS) Unconfirmed Action Items" at bounding box center [275, 148] width 187 height 16
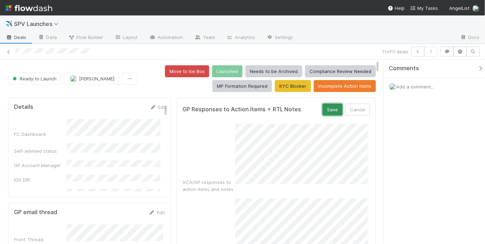
click at [325, 108] on button "Save" at bounding box center [332, 110] width 20 height 12
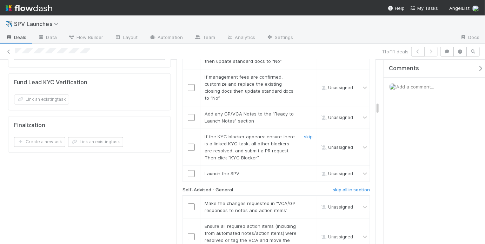
scroll to position [715, 0]
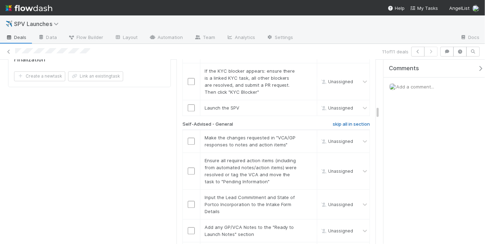
click at [334, 121] on h6 "skip all in section" at bounding box center [351, 124] width 37 height 6
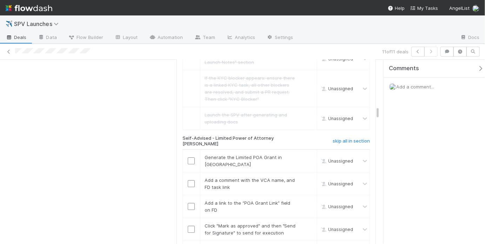
scroll to position [887, 0]
click at [336, 138] on h6 "skip all in section" at bounding box center [351, 141] width 37 height 6
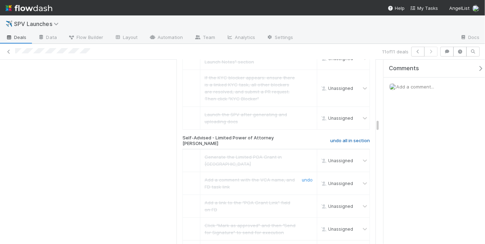
scroll to position [999, 0]
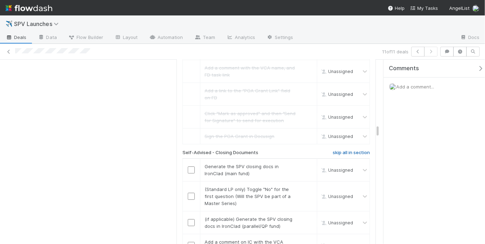
click at [342, 150] on h6 "skip all in section" at bounding box center [351, 153] width 37 height 6
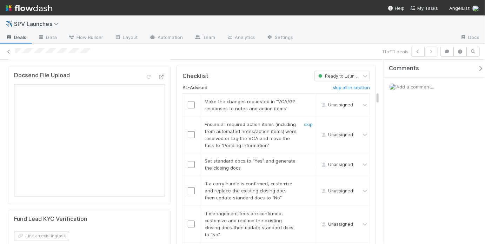
scroll to position [476, 0]
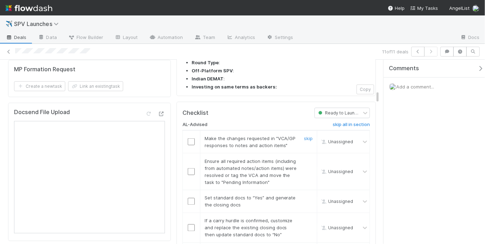
click at [192, 138] on input "checkbox" at bounding box center [191, 141] width 7 height 7
click at [189, 168] on input "checkbox" at bounding box center [191, 171] width 7 height 7
click at [194, 198] on div at bounding box center [191, 201] width 17 height 7
click at [191, 198] on input "checkbox" at bounding box center [191, 201] width 7 height 7
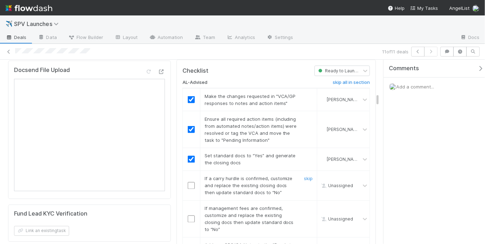
scroll to position [519, 0]
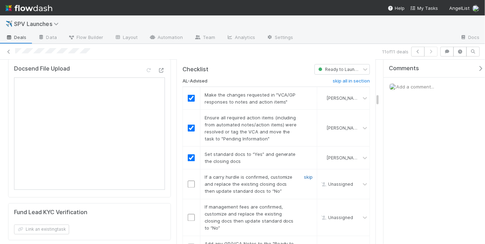
click at [307, 174] on link "skip" at bounding box center [308, 177] width 9 height 6
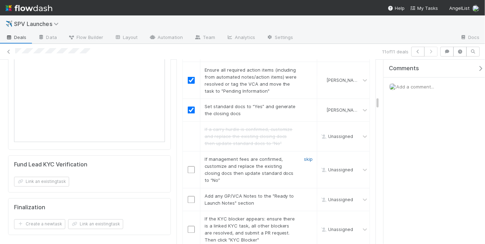
click at [304, 156] on link "skip" at bounding box center [308, 159] width 9 height 6
click at [190, 196] on input "checkbox" at bounding box center [191, 199] width 7 height 7
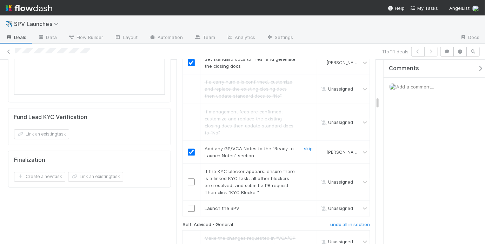
scroll to position [615, 0]
click at [308, 168] on link "skip" at bounding box center [308, 171] width 9 height 6
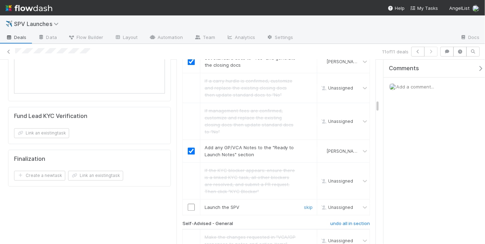
click at [189, 204] on input "checkbox" at bounding box center [191, 207] width 7 height 7
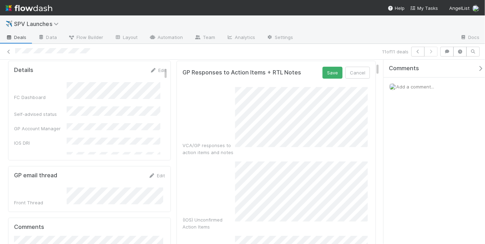
scroll to position [7, 0]
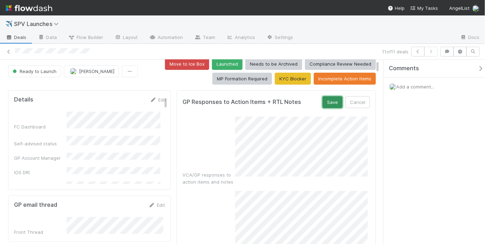
click at [327, 98] on button "Save" at bounding box center [332, 102] width 20 height 12
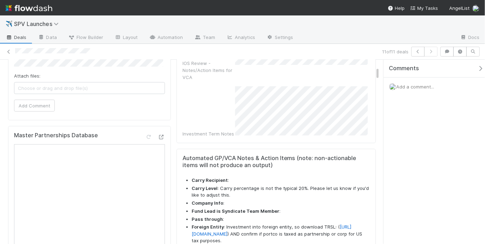
scroll to position [0, 0]
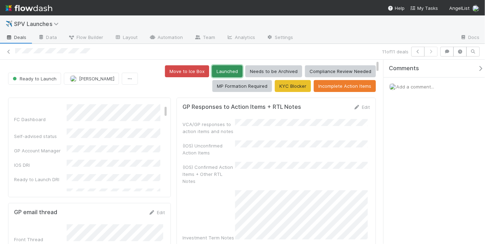
click at [238, 71] on button "Launched" at bounding box center [227, 71] width 31 height 12
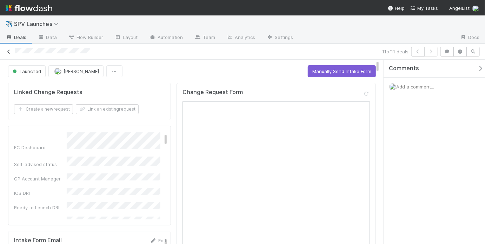
click at [9, 51] on icon at bounding box center [8, 51] width 7 height 5
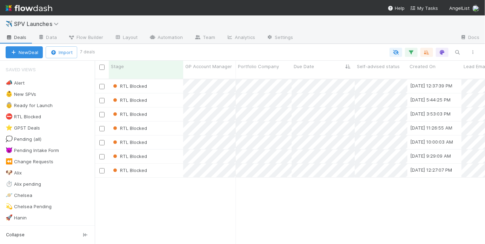
scroll to position [166, 386]
click at [186, 193] on div "RTL Blocked 8/15/25, 12:37:39 PM May Chang 0 0 0 0 0 0 0 RTL Blocked 8/18/25, 5…" at bounding box center [290, 164] width 390 height 171
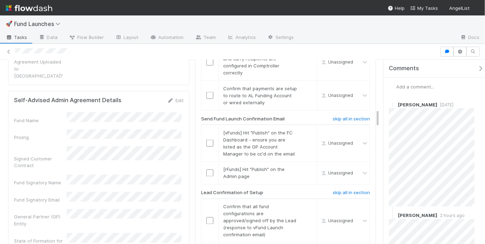
scroll to position [497, 0]
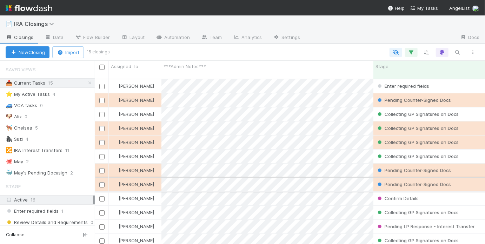
scroll to position [5, 4]
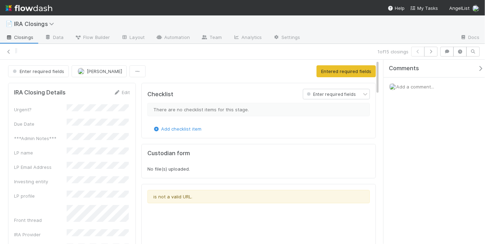
click at [404, 90] on div "Add a comment..." at bounding box center [437, 87] width 106 height 18
click at [403, 84] on span "Add a comment..." at bounding box center [415, 87] width 38 height 6
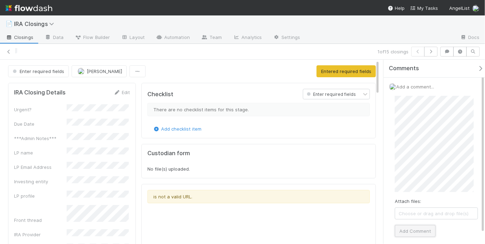
click at [418, 229] on button "Add Comment" at bounding box center [415, 231] width 41 height 12
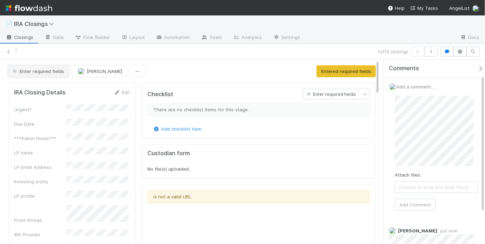
click at [44, 72] on span "Enter required fields" at bounding box center [37, 71] width 53 height 6
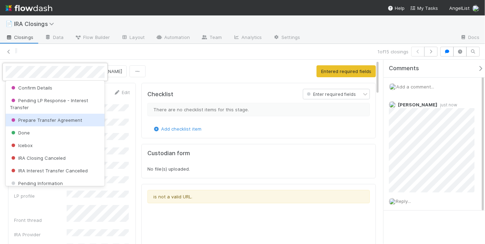
scroll to position [236, 0]
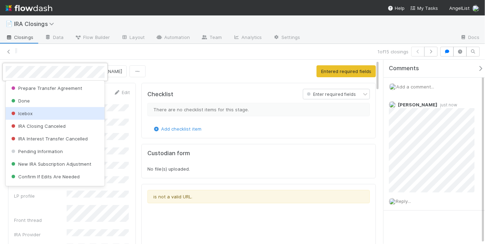
click at [52, 112] on div "Icebox" at bounding box center [55, 113] width 99 height 13
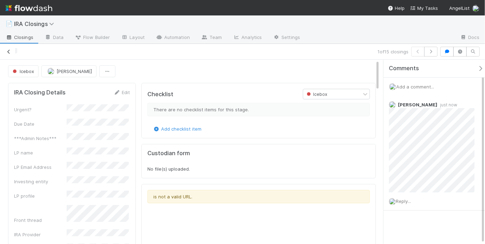
click at [7, 49] on icon at bounding box center [8, 51] width 7 height 5
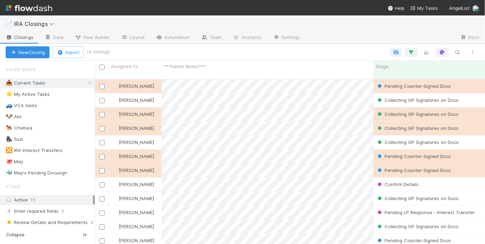
scroll to position [166, 386]
click at [47, 163] on div "🐙 [DATE]" at bounding box center [50, 161] width 89 height 9
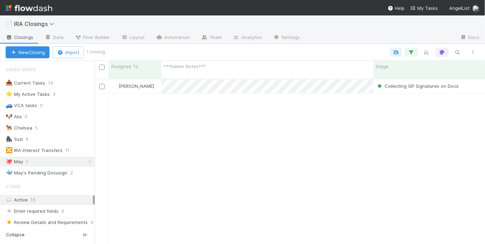
scroll to position [166, 386]
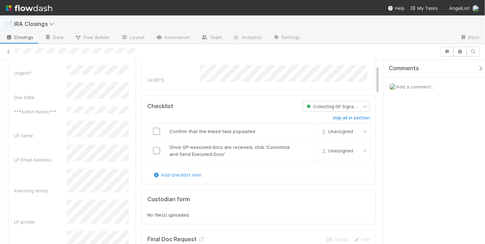
scroll to position [13, 0]
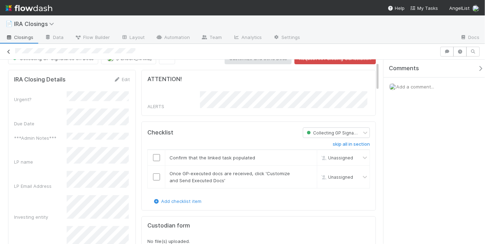
click at [8, 52] on icon at bounding box center [8, 51] width 7 height 5
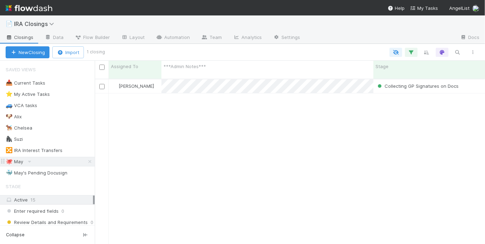
scroll to position [166, 386]
click at [60, 169] on div "🐳 May's Pending Docusign" at bounding box center [37, 172] width 62 height 9
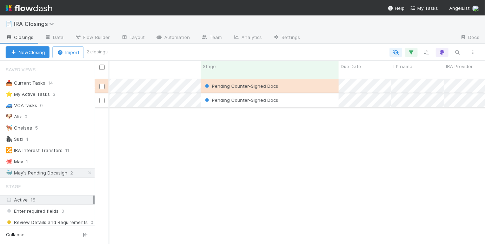
scroll to position [0, 171]
click at [310, 93] on div "Pending Counter-Signed Docs" at bounding box center [271, 100] width 138 height 14
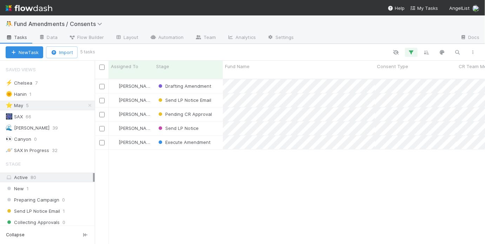
scroll to position [166, 386]
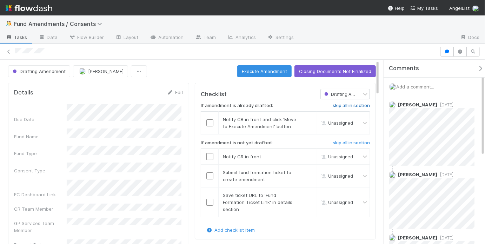
click at [347, 106] on h6 "skip all in section" at bounding box center [351, 106] width 37 height 6
click at [208, 155] on input "checkbox" at bounding box center [209, 156] width 7 height 7
click at [346, 104] on h6 "skip all in section" at bounding box center [351, 106] width 37 height 6
click at [338, 141] on h6 "skip all in section" at bounding box center [351, 143] width 37 height 6
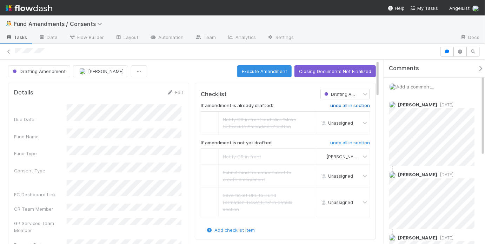
click at [347, 104] on h6 "undo all in section" at bounding box center [350, 106] width 40 height 6
click at [206, 121] on input "checkbox" at bounding box center [209, 122] width 7 height 7
click at [200, 72] on div "Drafting Amendment May [PERSON_NAME] Execute Amendment Closing Documents Not Fi…" at bounding box center [192, 71] width 368 height 12
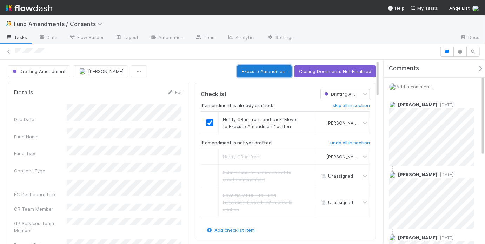
click at [259, 70] on button "Execute Amendment" at bounding box center [264, 71] width 54 height 12
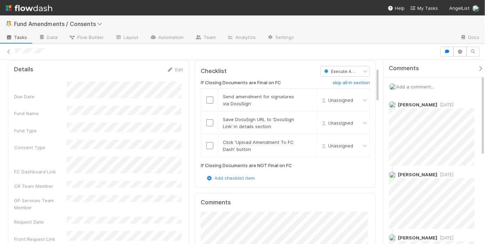
scroll to position [41, 0]
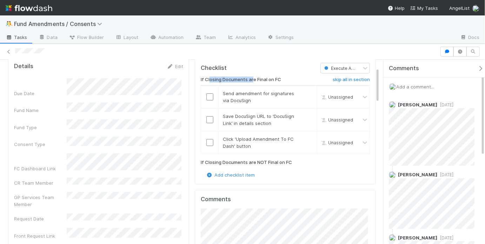
drag, startPoint x: 227, startPoint y: 76, endPoint x: 259, endPoint y: 78, distance: 32.3
click at [256, 78] on h6 "If Closing Documents are Final on FC" at bounding box center [241, 80] width 80 height 6
click at [266, 78] on h6 "If Closing Documents are Final on FC" at bounding box center [241, 80] width 80 height 6
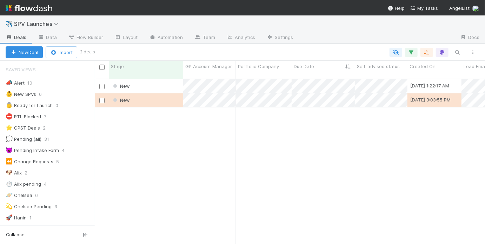
scroll to position [166, 386]
click at [163, 81] on div "New" at bounding box center [146, 86] width 74 height 14
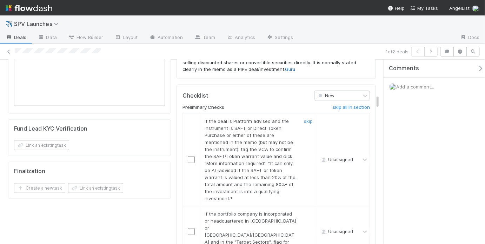
scroll to position [457, 0]
click at [304, 118] on link "skip" at bounding box center [308, 121] width 9 height 6
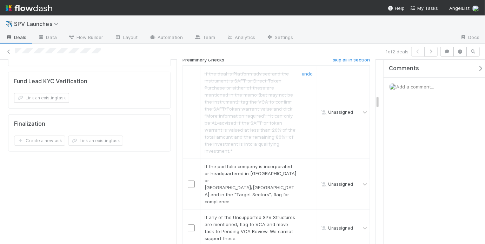
scroll to position [505, 0]
click at [304, 163] on link "skip" at bounding box center [308, 166] width 9 height 6
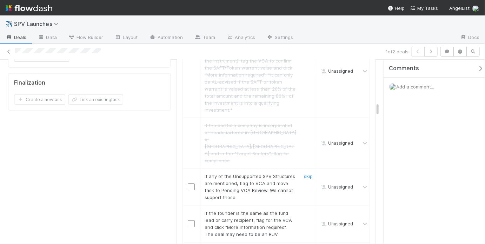
scroll to position [549, 0]
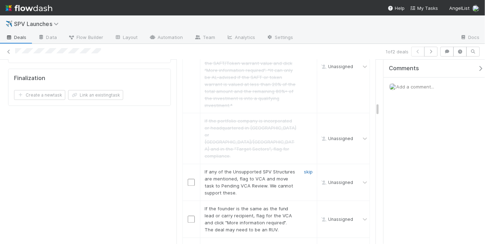
click at [308, 169] on link "skip" at bounding box center [308, 172] width 9 height 6
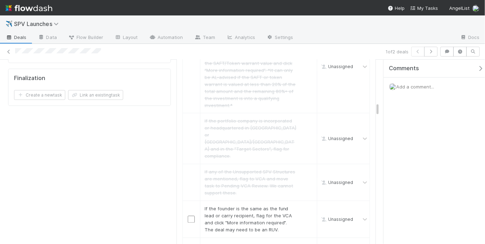
scroll to position [603, 0]
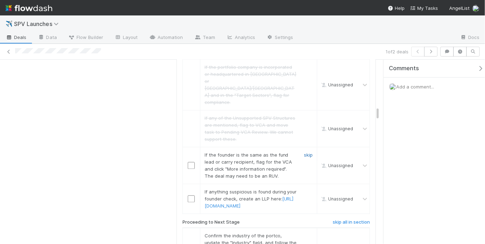
click at [308, 152] on link "skip" at bounding box center [308, 155] width 9 height 6
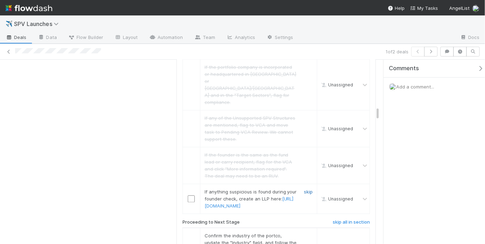
click at [304, 189] on link "skip" at bounding box center [308, 192] width 9 height 6
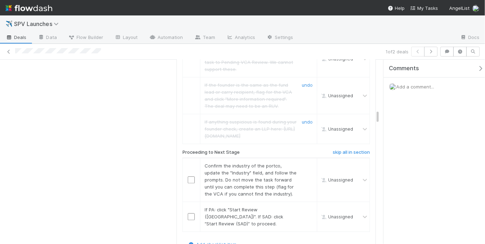
scroll to position [675, 0]
click at [192, 175] on input "checkbox" at bounding box center [191, 178] width 7 height 7
click at [190, 212] on input "checkbox" at bounding box center [191, 215] width 7 height 7
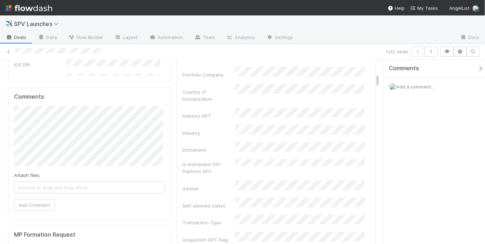
scroll to position [0, 0]
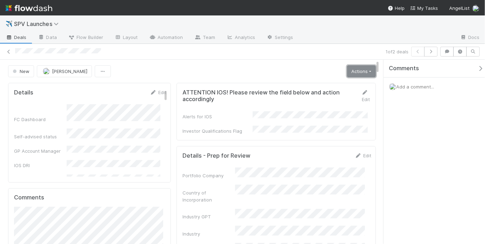
click at [367, 70] on link "Actions" at bounding box center [361, 71] width 29 height 12
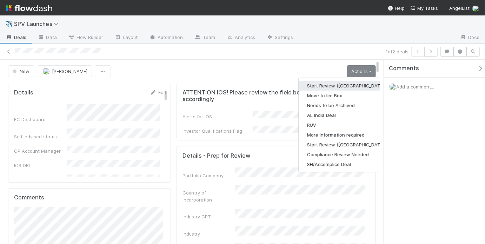
click at [309, 82] on button "Start Review ([GEOGRAPHIC_DATA])" at bounding box center [347, 86] width 96 height 10
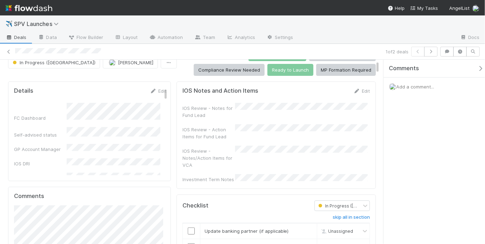
scroll to position [95, 0]
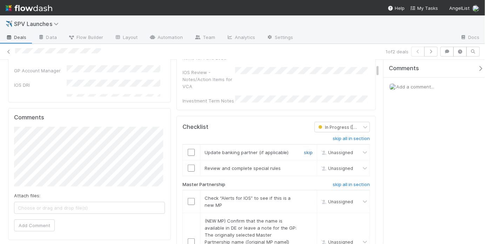
click at [306, 149] on link "skip" at bounding box center [308, 152] width 9 height 6
click at [265, 163] on td "Review and complete special rules" at bounding box center [258, 168] width 117 height 16
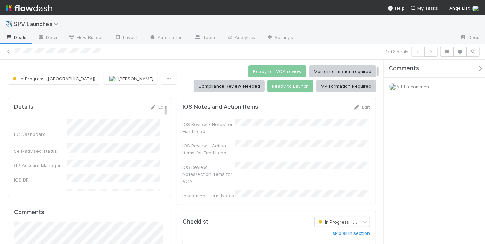
scroll to position [120, 0]
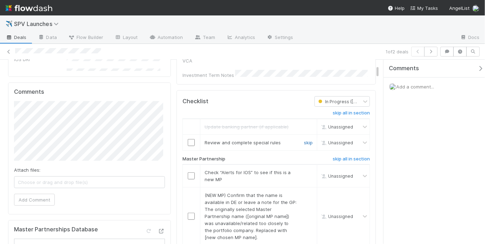
click at [304, 140] on link "skip" at bounding box center [308, 143] width 9 height 6
click at [189, 172] on input "checkbox" at bounding box center [191, 175] width 7 height 7
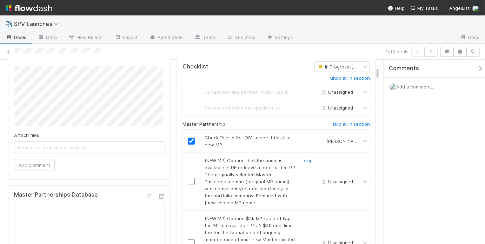
scroll to position [163, 0]
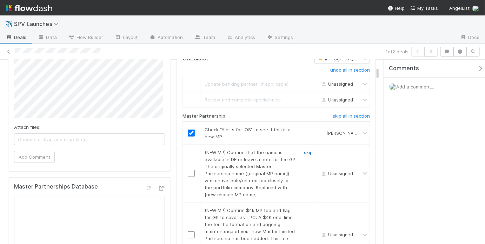
click at [304, 149] on link "skip" at bounding box center [308, 152] width 9 height 6
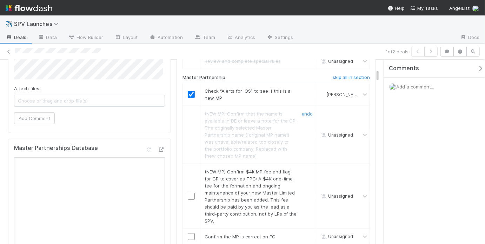
scroll to position [212, 0]
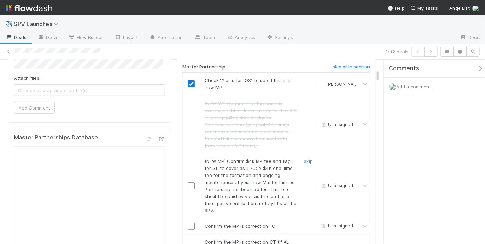
click at [304, 158] on div "skip" at bounding box center [307, 186] width 21 height 56
click at [305, 158] on link "skip" at bounding box center [308, 161] width 9 height 6
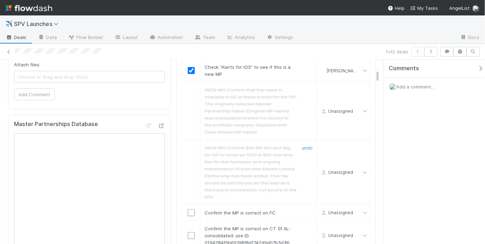
scroll to position [258, 0]
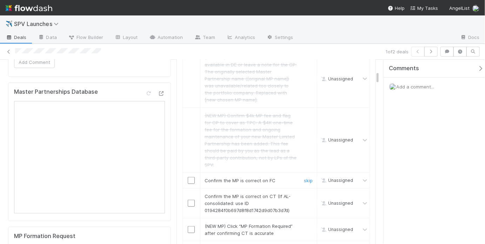
click at [191, 177] on input "checkbox" at bounding box center [191, 180] width 7 height 7
click at [190, 200] on input "checkbox" at bounding box center [191, 203] width 7 height 7
click at [190, 177] on input "checkbox" at bounding box center [191, 180] width 7 height 7
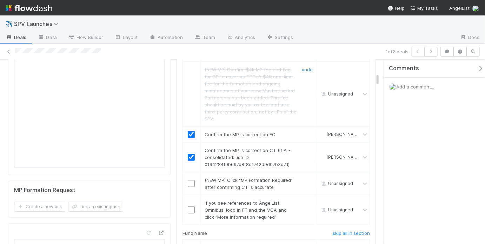
scroll to position [306, 0]
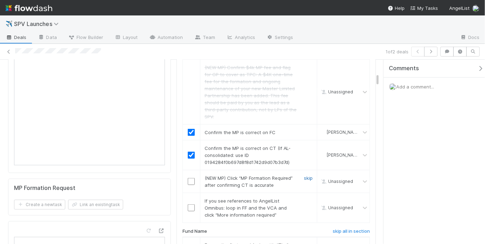
click at [305, 175] on link "skip" at bounding box center [308, 178] width 9 height 6
click at [304, 198] on link "skip" at bounding box center [308, 201] width 9 height 6
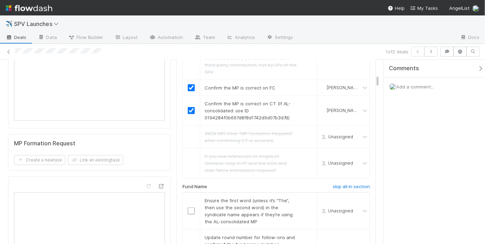
scroll to position [381, 0]
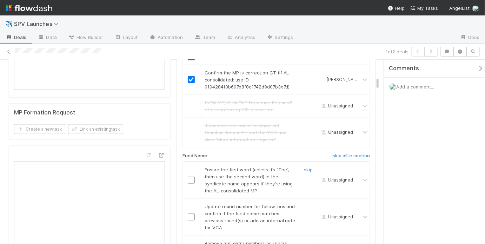
click at [189, 176] on input "checkbox" at bounding box center [191, 179] width 7 height 7
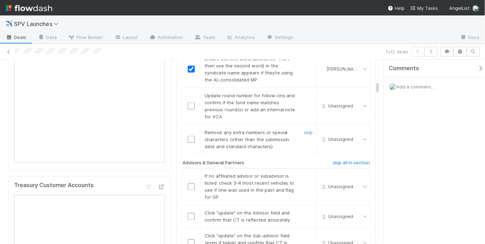
scroll to position [494, 0]
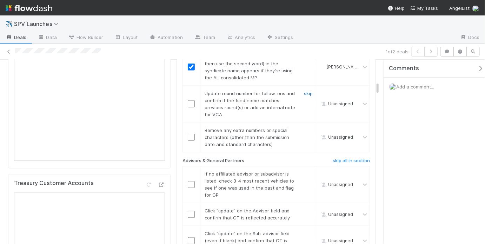
click at [304, 91] on link "skip" at bounding box center [308, 94] width 9 height 6
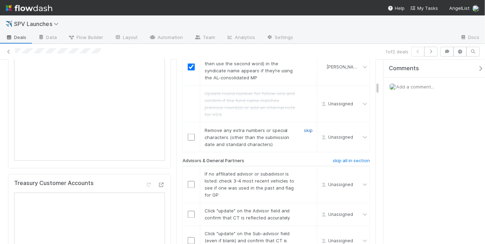
click at [308, 127] on link "skip" at bounding box center [308, 130] width 9 height 6
click at [304, 171] on link "skip" at bounding box center [308, 174] width 9 height 6
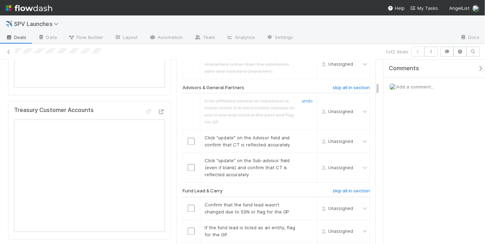
scroll to position [581, 0]
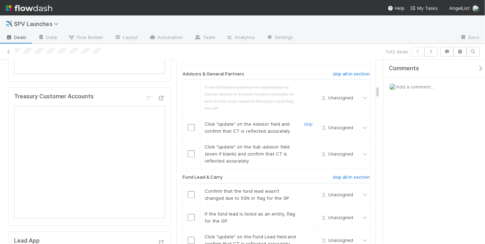
click at [188, 124] on input "checkbox" at bounding box center [191, 127] width 7 height 7
click at [191, 151] on input "checkbox" at bounding box center [191, 154] width 7 height 7
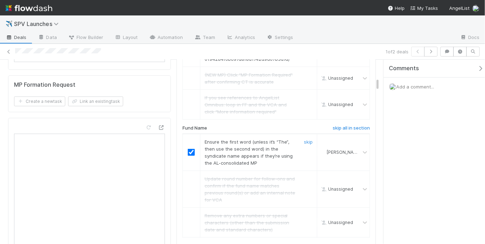
scroll to position [287, 0]
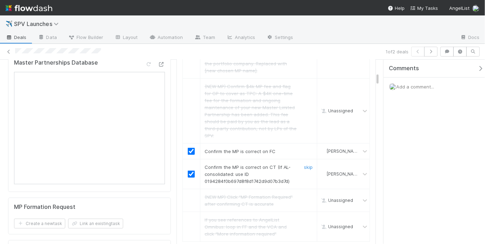
click at [250, 172] on span "Confirm the MP is correct on CT (If AL-consolidated: use ID 0194284f0b697d8f8d1…" at bounding box center [248, 174] width 86 height 20
copy span "0194284f0b697d8f8d1742d9d07b3d7d"
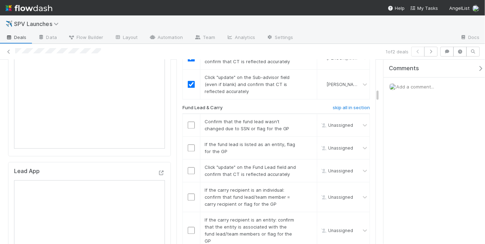
scroll to position [651, 0]
click at [191, 122] on input "checkbox" at bounding box center [191, 125] width 7 height 7
click at [192, 122] on input "checkbox" at bounding box center [191, 125] width 7 height 7
click at [305, 142] on link "skip" at bounding box center [308, 145] width 9 height 6
click at [191, 167] on input "checkbox" at bounding box center [191, 170] width 7 height 7
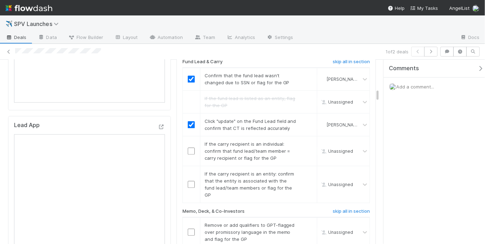
scroll to position [699, 0]
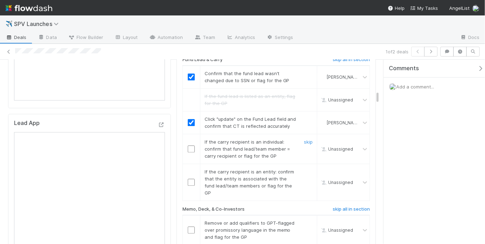
click at [191, 145] on input "checkbox" at bounding box center [191, 148] width 7 height 7
click at [304, 169] on link "skip" at bounding box center [308, 172] width 9 height 6
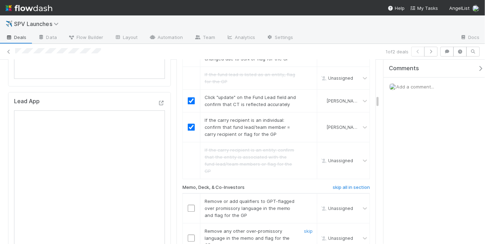
scroll to position [801, 0]
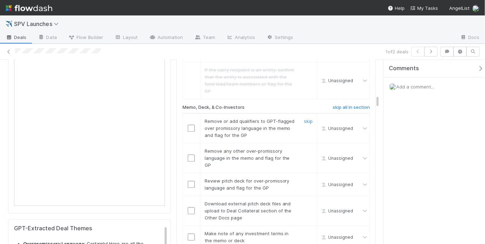
click at [189, 125] on input "checkbox" at bounding box center [191, 128] width 7 height 7
click at [189, 154] on input "checkbox" at bounding box center [191, 157] width 7 height 7
checkbox input "true"
click at [191, 154] on input "checkbox" at bounding box center [191, 157] width 7 height 7
click at [191, 181] on input "checkbox" at bounding box center [191, 184] width 7 height 7
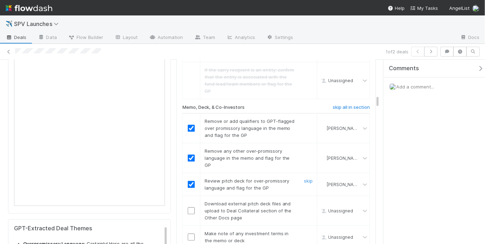
drag, startPoint x: 299, startPoint y: 194, endPoint x: 282, endPoint y: 194, distance: 16.5
click at [299, 200] on div at bounding box center [307, 210] width 21 height 21
click at [304, 201] on link "skip" at bounding box center [308, 204] width 9 height 6
click at [189, 233] on input "checkbox" at bounding box center [191, 236] width 7 height 7
click at [190, 233] on input "checkbox" at bounding box center [191, 236] width 7 height 7
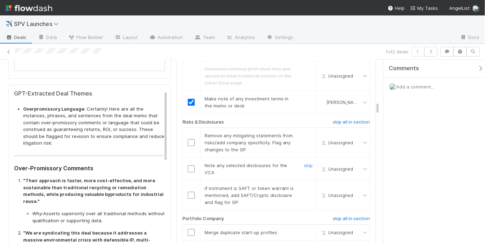
scroll to position [951, 0]
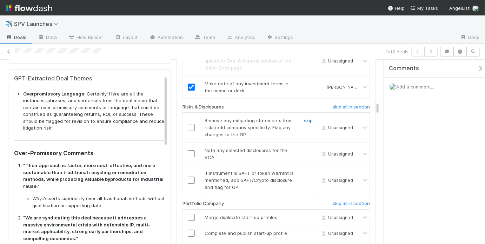
click at [304, 118] on link "skip" at bounding box center [308, 121] width 9 height 6
click at [306, 147] on link "skip" at bounding box center [308, 150] width 9 height 6
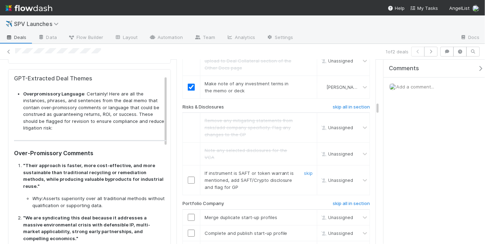
click at [304, 170] on link "skip" at bounding box center [308, 173] width 9 height 6
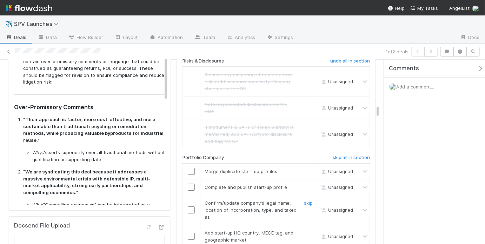
scroll to position [1074, 0]
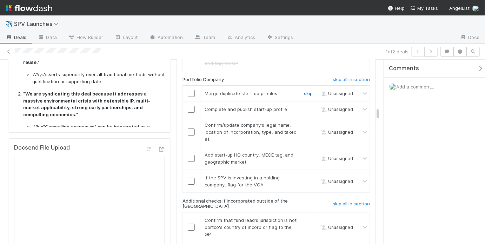
click at [304, 91] on link "skip" at bounding box center [308, 94] width 9 height 6
click at [188, 106] on input "checkbox" at bounding box center [191, 109] width 7 height 7
click at [191, 128] on input "checkbox" at bounding box center [191, 131] width 7 height 7
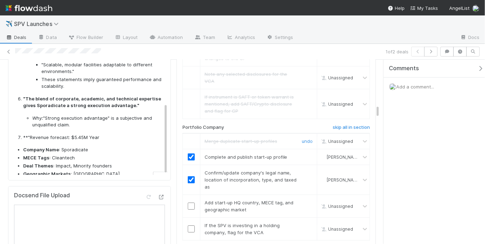
scroll to position [1065, 0]
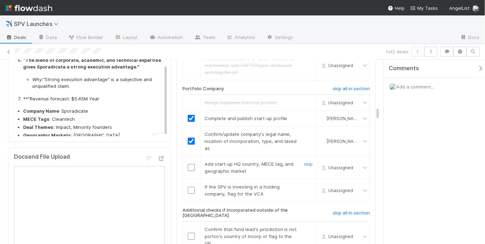
click at [188, 164] on input "checkbox" at bounding box center [191, 167] width 7 height 7
click at [304, 184] on link "skip" at bounding box center [308, 187] width 9 height 6
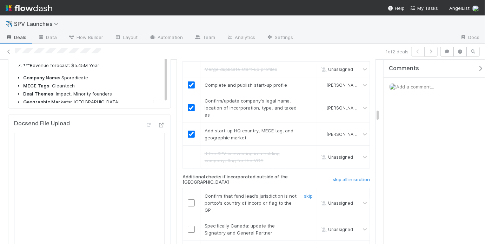
scroll to position [1109, 0]
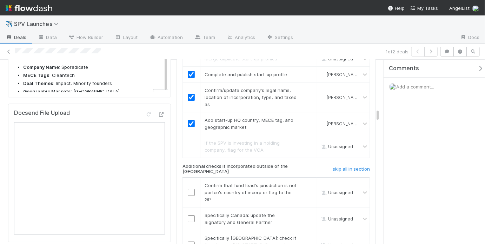
click at [344, 166] on h6 "skip all in section" at bounding box center [351, 169] width 37 height 6
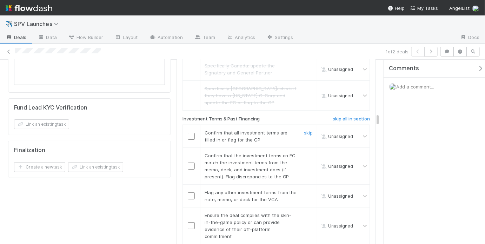
scroll to position [1260, 0]
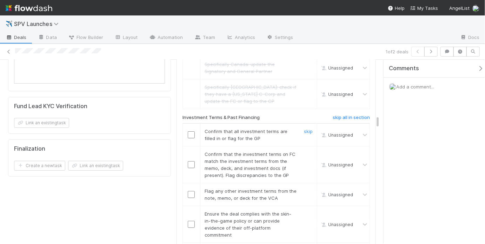
click at [188, 131] on input "checkbox" at bounding box center [191, 134] width 7 height 7
checkbox input "true"
click at [188, 161] on input "checkbox" at bounding box center [191, 164] width 7 height 7
drag, startPoint x: 206, startPoint y: 100, endPoint x: 269, endPoint y: 105, distance: 63.7
click at [269, 128] on div "Confirm that all investment terms are filled in or flag for the GP" at bounding box center [248, 135] width 98 height 14
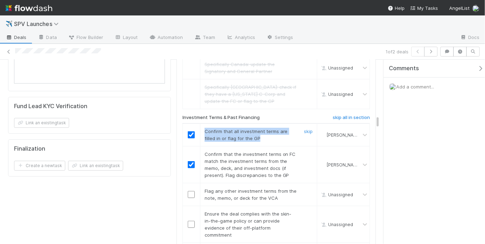
click at [269, 128] on div "Confirm that all investment terms are filled in or flag for the GP" at bounding box center [248, 135] width 98 height 14
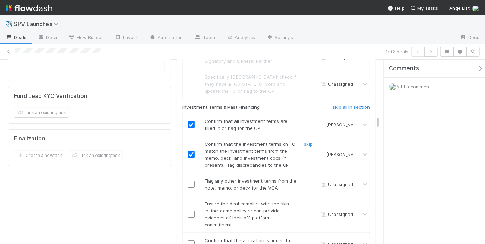
scroll to position [1271, 0]
click at [306, 177] on link "skip" at bounding box center [308, 180] width 9 height 6
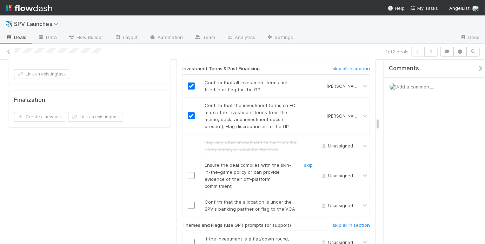
scroll to position [1309, 0]
click at [191, 172] on input "checkbox" at bounding box center [191, 175] width 7 height 7
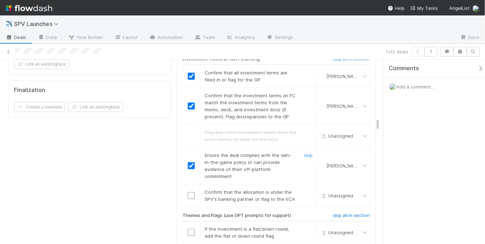
scroll to position [1319, 0]
click at [191, 192] on input "checkbox" at bounding box center [191, 195] width 7 height 7
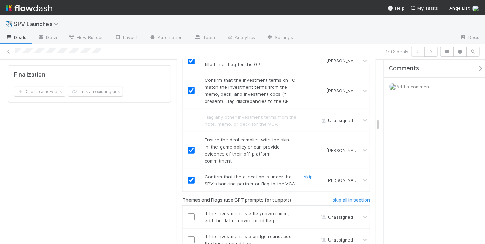
scroll to position [1366, 0]
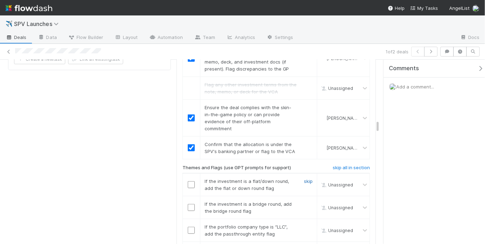
click at [306, 178] on link "skip" at bounding box center [308, 181] width 9 height 6
click at [306, 201] on link "skip" at bounding box center [308, 204] width 9 height 6
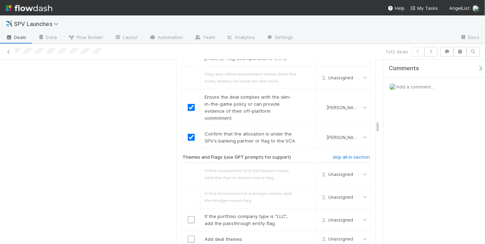
scroll to position [1377, 0]
click at [307, 213] on link "skip" at bounding box center [308, 216] width 9 height 6
click at [189, 235] on input "checkbox" at bounding box center [191, 238] width 7 height 7
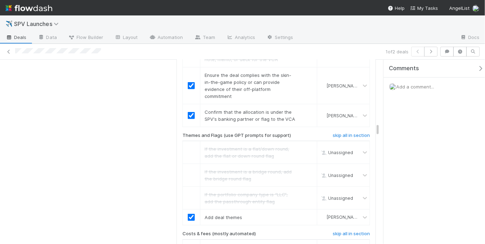
scroll to position [1478, 0]
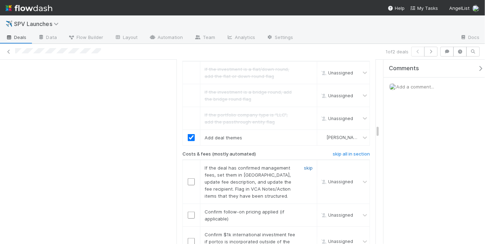
click at [304, 165] on link "skip" at bounding box center [308, 168] width 9 height 6
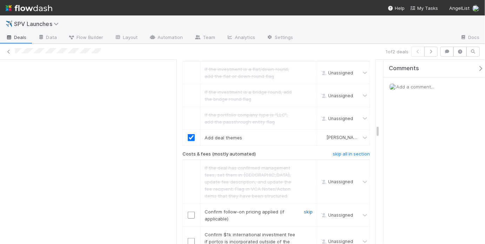
click at [306, 209] on link "skip" at bounding box center [308, 212] width 9 height 6
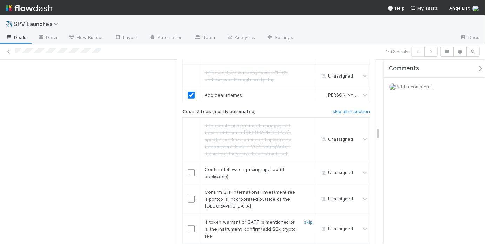
scroll to position [1524, 0]
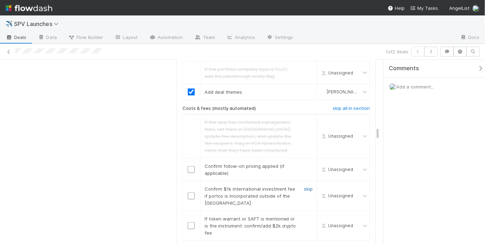
click at [306, 186] on link "skip" at bounding box center [308, 189] width 9 height 6
click at [307, 163] on link "undo" at bounding box center [307, 166] width 11 height 6
click at [305, 186] on link "skip" at bounding box center [308, 189] width 9 height 6
click at [304, 163] on link "skip" at bounding box center [308, 166] width 9 height 6
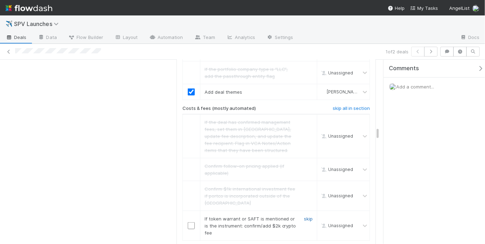
click at [304, 216] on link "skip" at bounding box center [308, 219] width 9 height 6
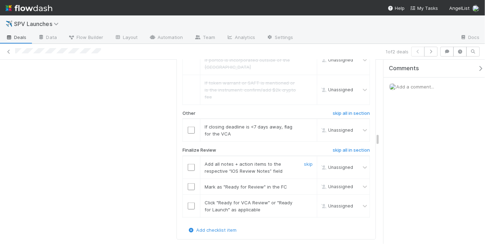
scroll to position [1663, 0]
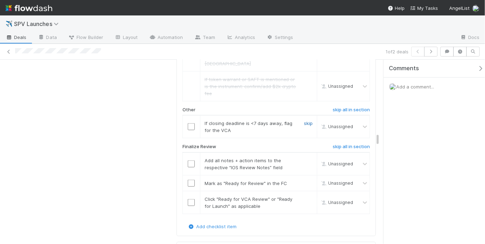
click at [305, 120] on link "skip" at bounding box center [308, 123] width 9 height 6
click at [188, 160] on input "checkbox" at bounding box center [191, 163] width 7 height 7
click at [188, 180] on input "checkbox" at bounding box center [191, 183] width 7 height 7
click at [191, 199] on input "checkbox" at bounding box center [191, 202] width 7 height 7
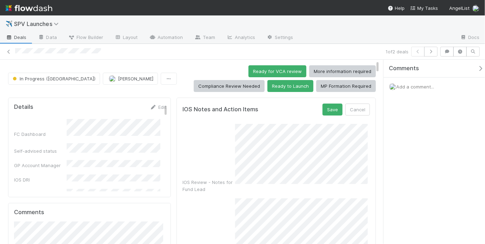
scroll to position [8, 0]
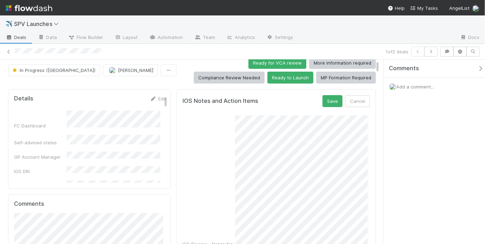
click at [220, 186] on div "IOS Review - Notes for Fund Lead" at bounding box center [275, 184] width 187 height 139
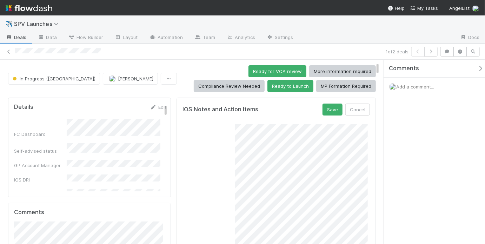
scroll to position [189, 0]
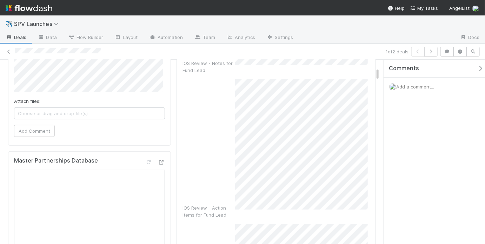
click at [232, 178] on div "IOS Review - Action Items for Fund Lead" at bounding box center [275, 148] width 187 height 139
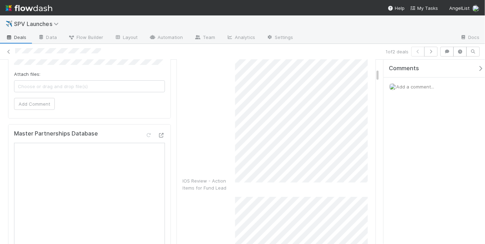
scroll to position [319, 0]
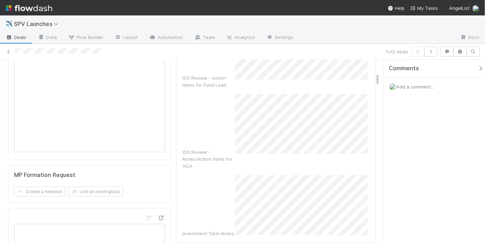
click at [252, 136] on div "IOS Review - Notes for Fund Lead IOS Review - Action Items for Fund Lead IOS Re…" at bounding box center [275, 21] width 187 height 432
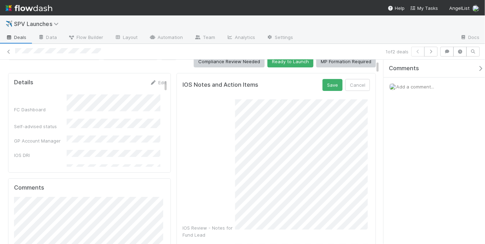
scroll to position [36, 0]
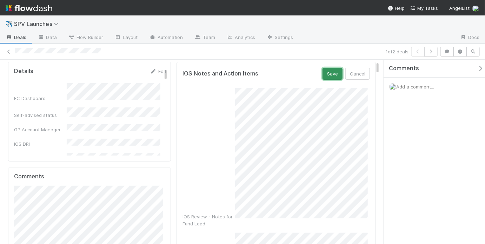
click at [325, 75] on button "Save" at bounding box center [332, 74] width 20 height 12
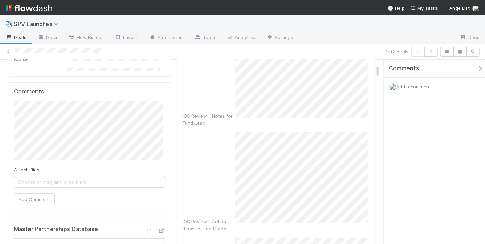
scroll to position [0, 0]
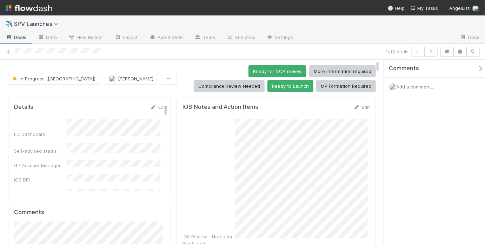
click at [313, 80] on button "Ready to Launch" at bounding box center [290, 86] width 46 height 12
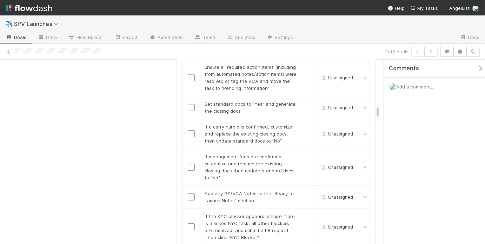
scroll to position [877, 0]
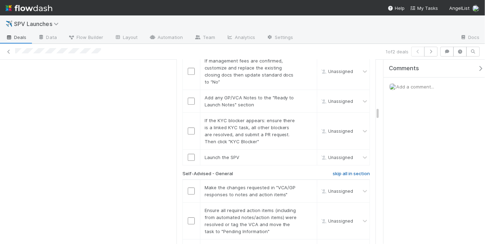
click at [345, 171] on h6 "skip all in section" at bounding box center [351, 174] width 37 height 6
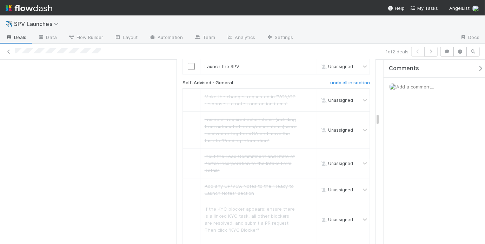
scroll to position [1028, 0]
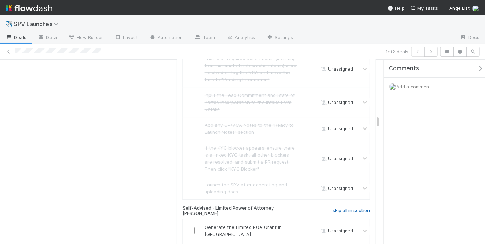
click at [347, 208] on h6 "skip all in section" at bounding box center [351, 211] width 37 height 6
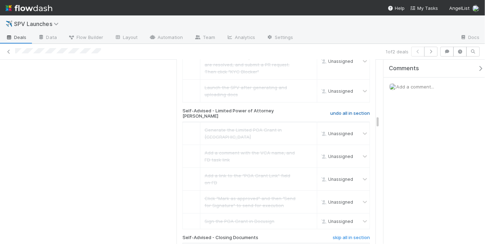
scroll to position [1135, 0]
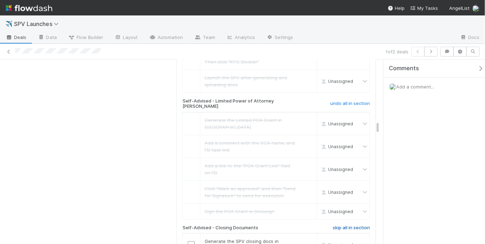
click at [348, 225] on h6 "skip all in section" at bounding box center [351, 228] width 37 height 6
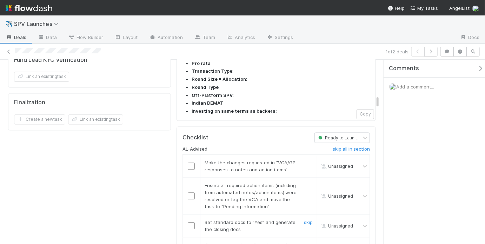
scroll to position [661, 0]
click at [192, 164] on input "checkbox" at bounding box center [191, 167] width 7 height 7
click at [307, 161] on link "skip" at bounding box center [308, 164] width 9 height 6
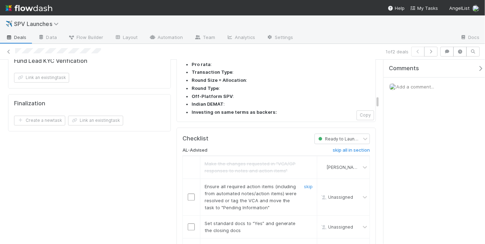
click at [190, 193] on input "checkbox" at bounding box center [191, 196] width 7 height 7
click at [190, 223] on input "checkbox" at bounding box center [191, 226] width 7 height 7
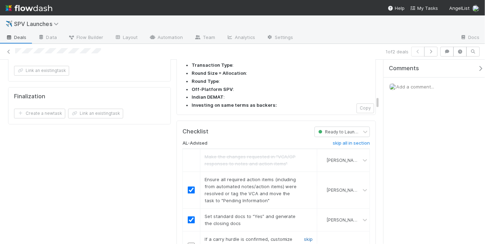
click at [307, 236] on link "skip" at bounding box center [308, 239] width 9 height 6
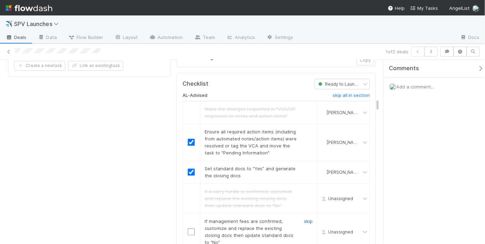
click at [304, 218] on link "skip" at bounding box center [308, 221] width 9 height 6
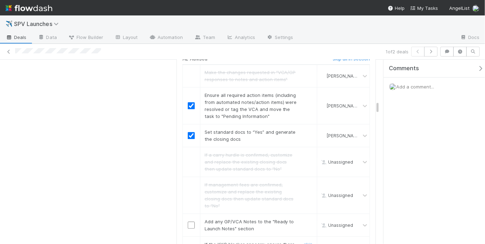
scroll to position [764, 0]
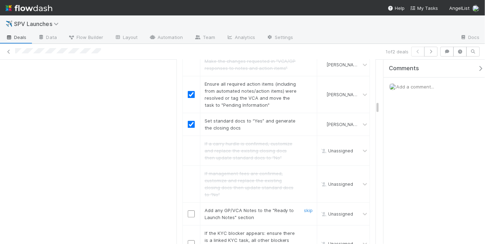
click at [190, 210] on input "checkbox" at bounding box center [191, 213] width 7 height 7
drag, startPoint x: 306, startPoint y: 175, endPoint x: 291, endPoint y: 183, distance: 16.8
click at [306, 230] on link "skip" at bounding box center [308, 233] width 9 height 6
click at [304, 230] on link "skip" at bounding box center [308, 233] width 9 height 6
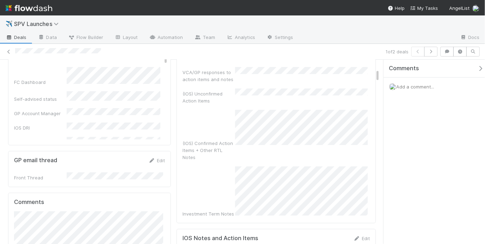
scroll to position [0, 0]
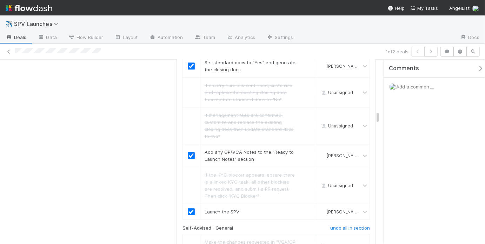
scroll to position [819, 0]
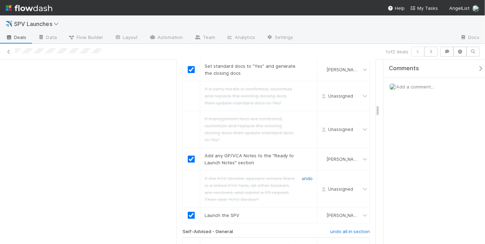
click at [303, 175] on link "undo" at bounding box center [307, 178] width 11 height 6
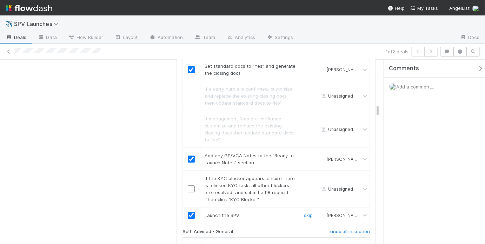
click at [191, 212] on input "checkbox" at bounding box center [191, 215] width 7 height 7
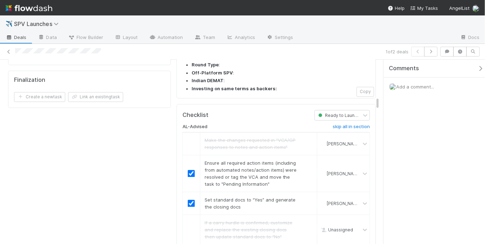
scroll to position [512, 0]
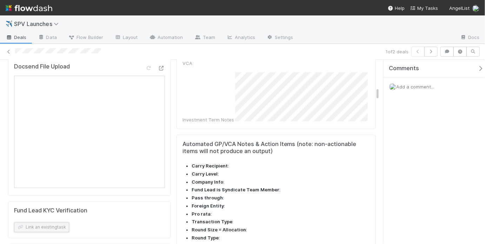
click at [49, 223] on button "Link an existing task" at bounding box center [41, 227] width 55 height 10
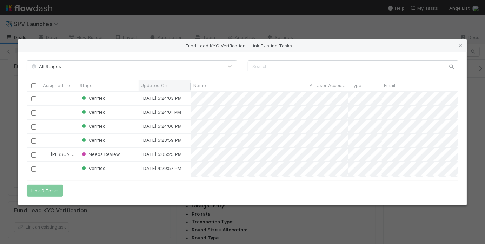
scroll to position [0, 0]
click at [356, 74] on div "All Stages Assigned To Stage Updated On Name AL User Account Name Type Email Al…" at bounding box center [242, 128] width 448 height 153
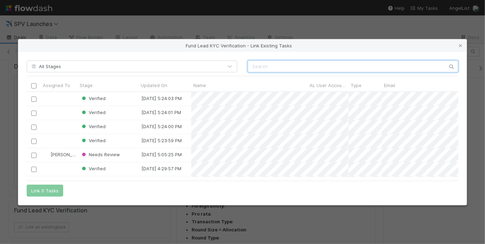
click at [354, 67] on input "text" at bounding box center [353, 66] width 211 height 12
paste input "58268"
type input "58268"
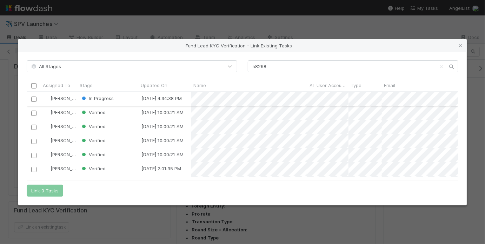
click at [34, 99] on input "checkbox" at bounding box center [33, 98] width 5 height 5
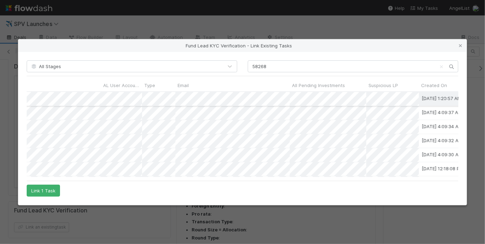
scroll to position [0, 0]
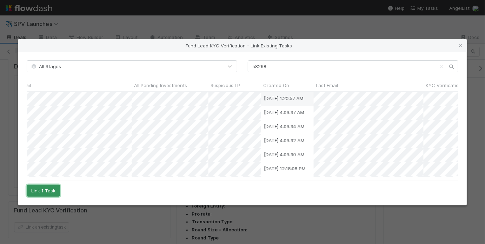
click at [36, 193] on button "Link 1 Task" at bounding box center [43, 191] width 33 height 12
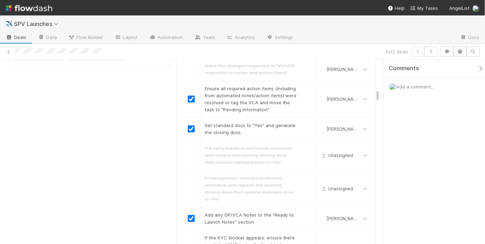
scroll to position [797, 0]
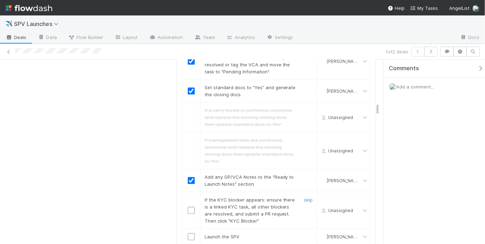
click at [188, 207] on input "checkbox" at bounding box center [191, 210] width 7 height 7
click at [152, 154] on div "Details Edit FC Dashboard Self-advised status GP Account Manager IOS DRI Ready …" at bounding box center [89, 141] width 168 height 1686
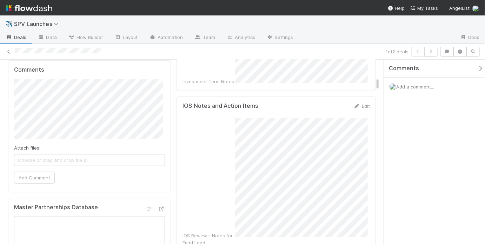
scroll to position [0, 0]
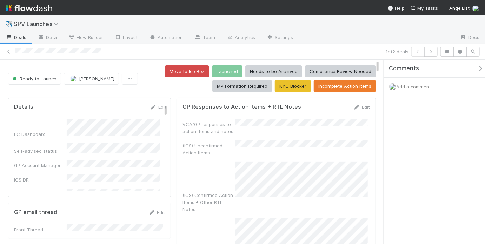
click at [276, 149] on div "(IOS) Unconfirmed Action Items" at bounding box center [275, 148] width 187 height 16
click at [292, 88] on button "KYC Blocker" at bounding box center [293, 86] width 36 height 12
